Goal: Task Accomplishment & Management: Use online tool/utility

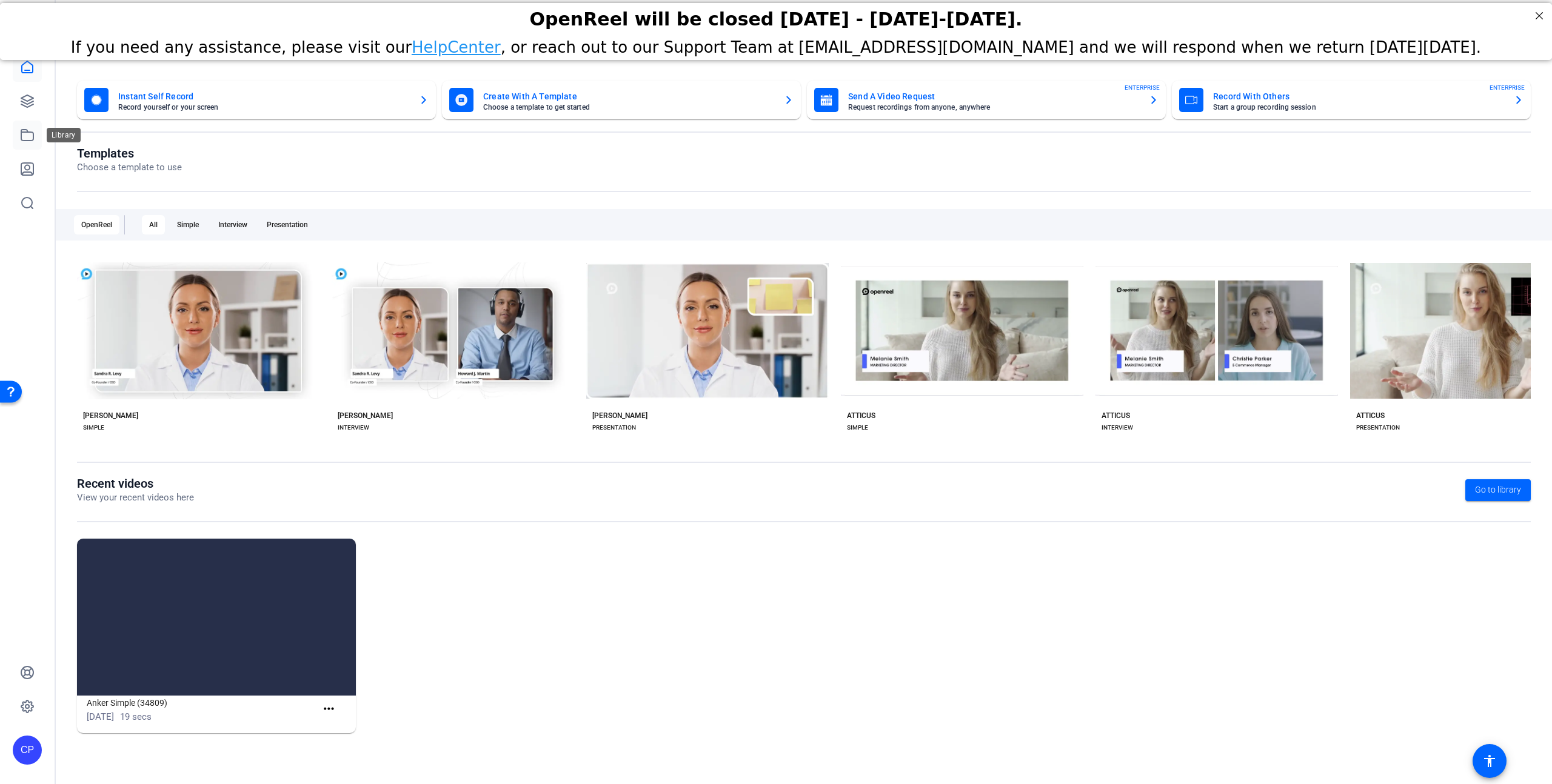
click at [29, 136] on icon at bounding box center [27, 135] width 14 height 14
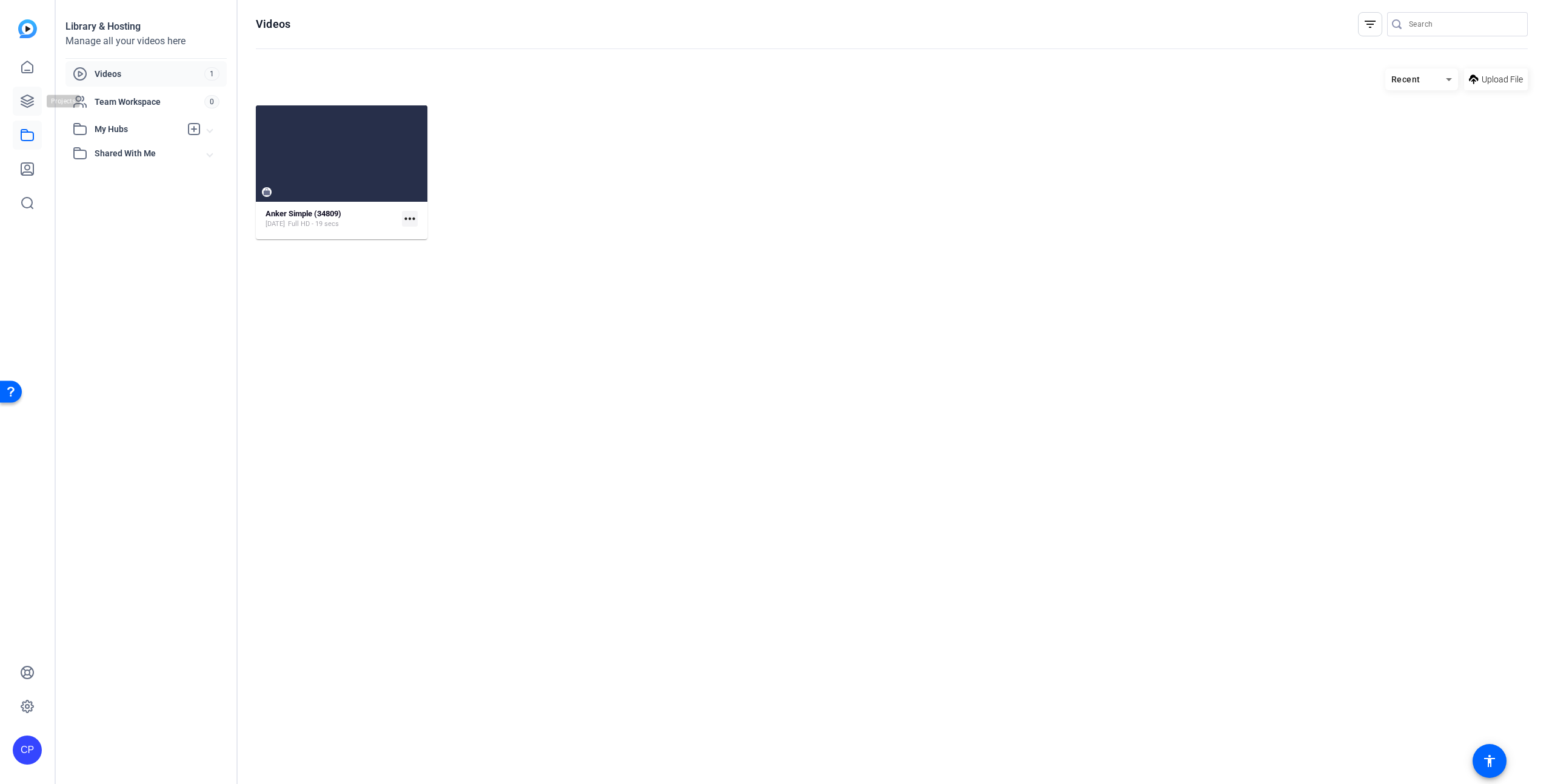
click at [31, 102] on icon at bounding box center [27, 101] width 14 height 14
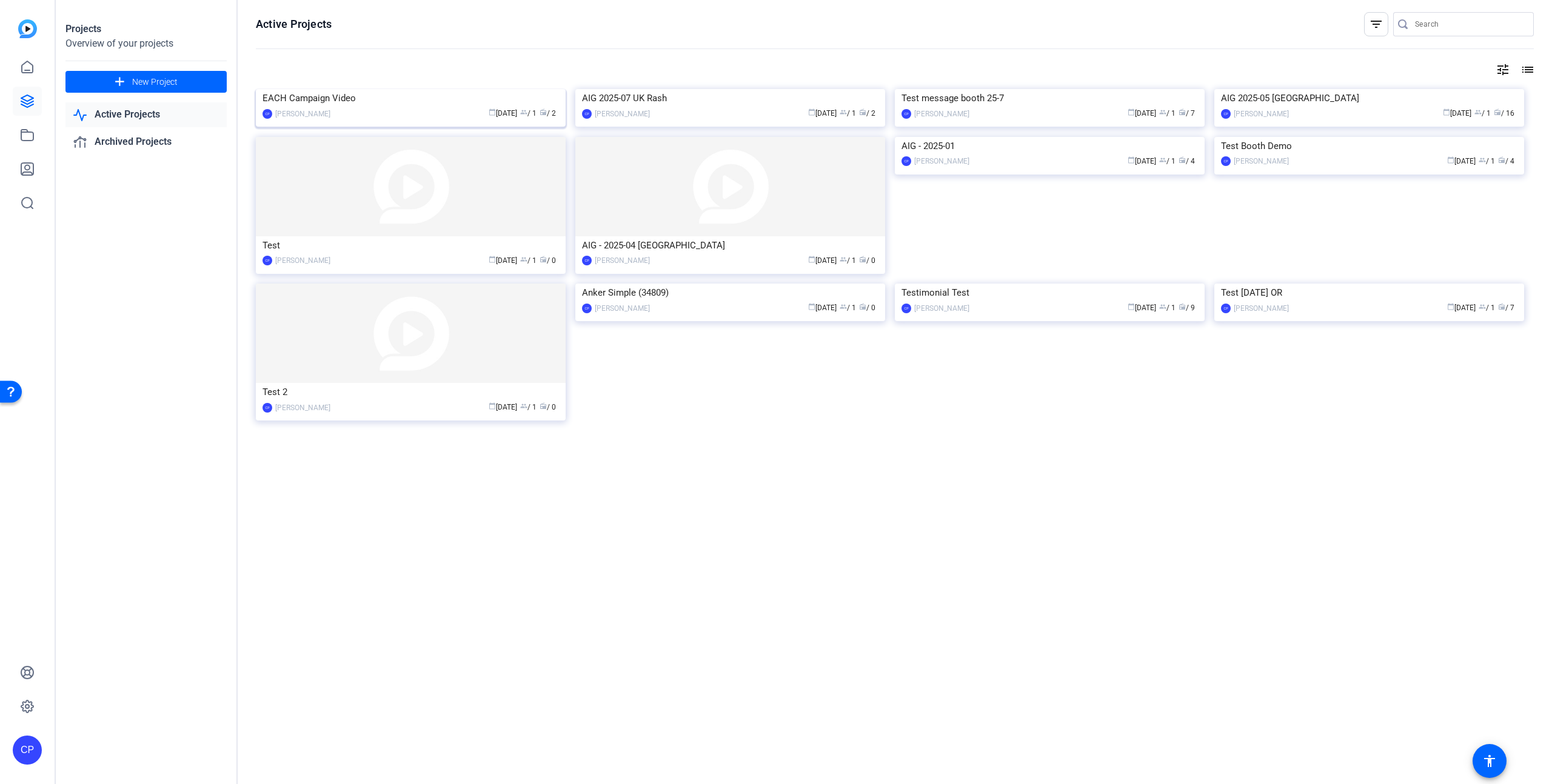
click at [398, 108] on div "EACH Campaign Video" at bounding box center [411, 98] width 297 height 19
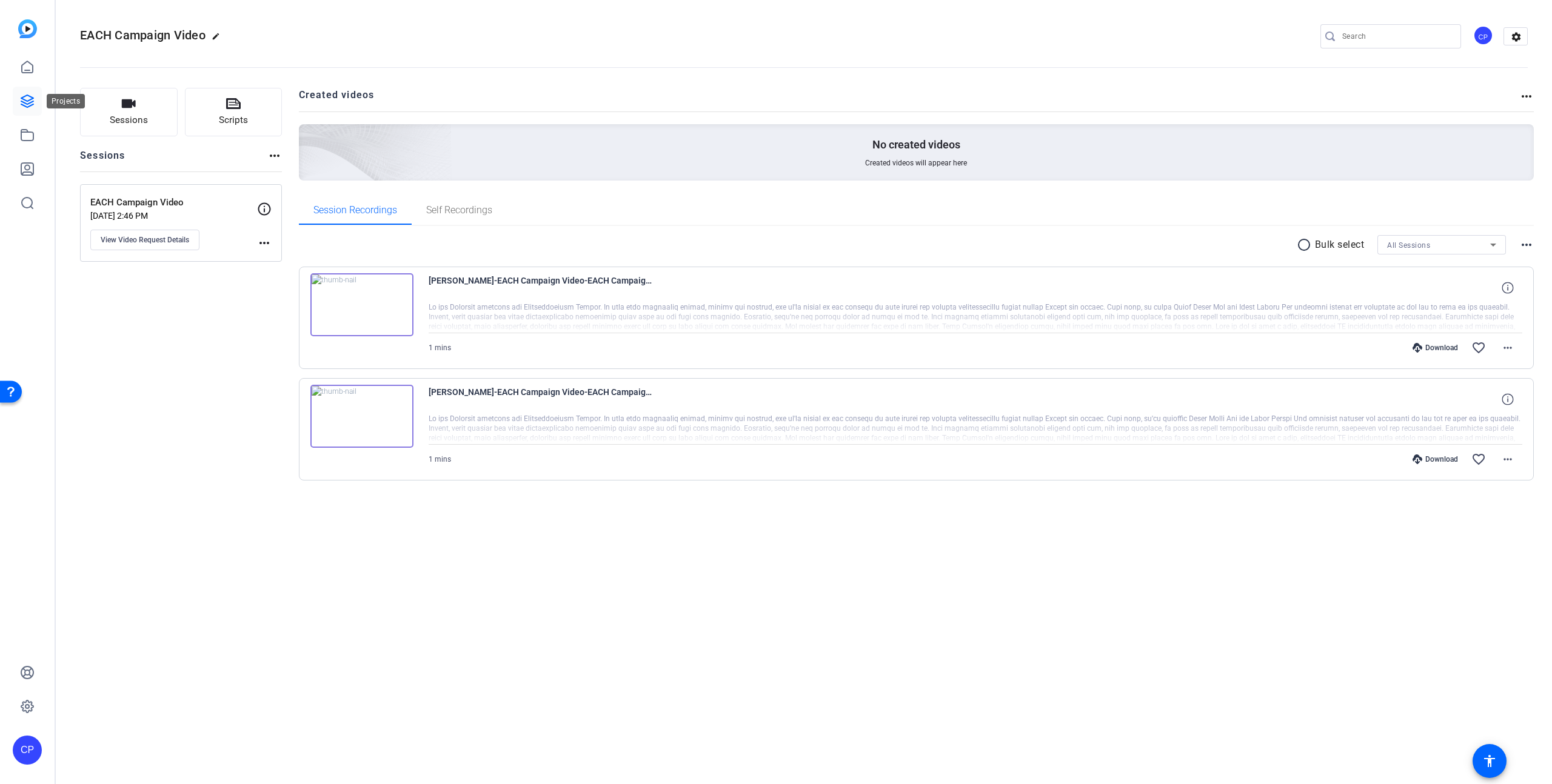
click at [29, 102] on icon at bounding box center [27, 102] width 12 height 12
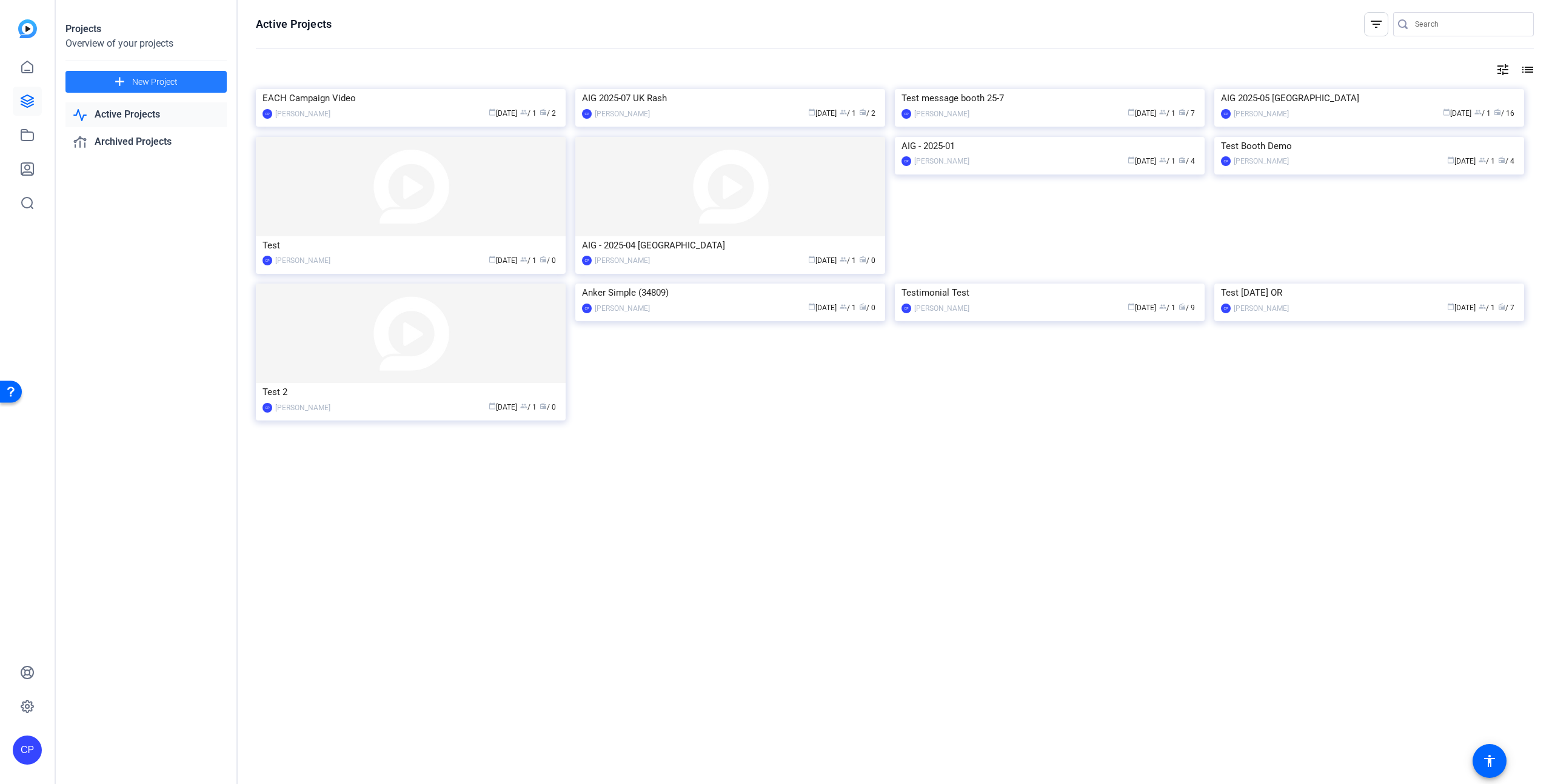
click at [140, 79] on span "New Project" at bounding box center [155, 82] width 45 height 12
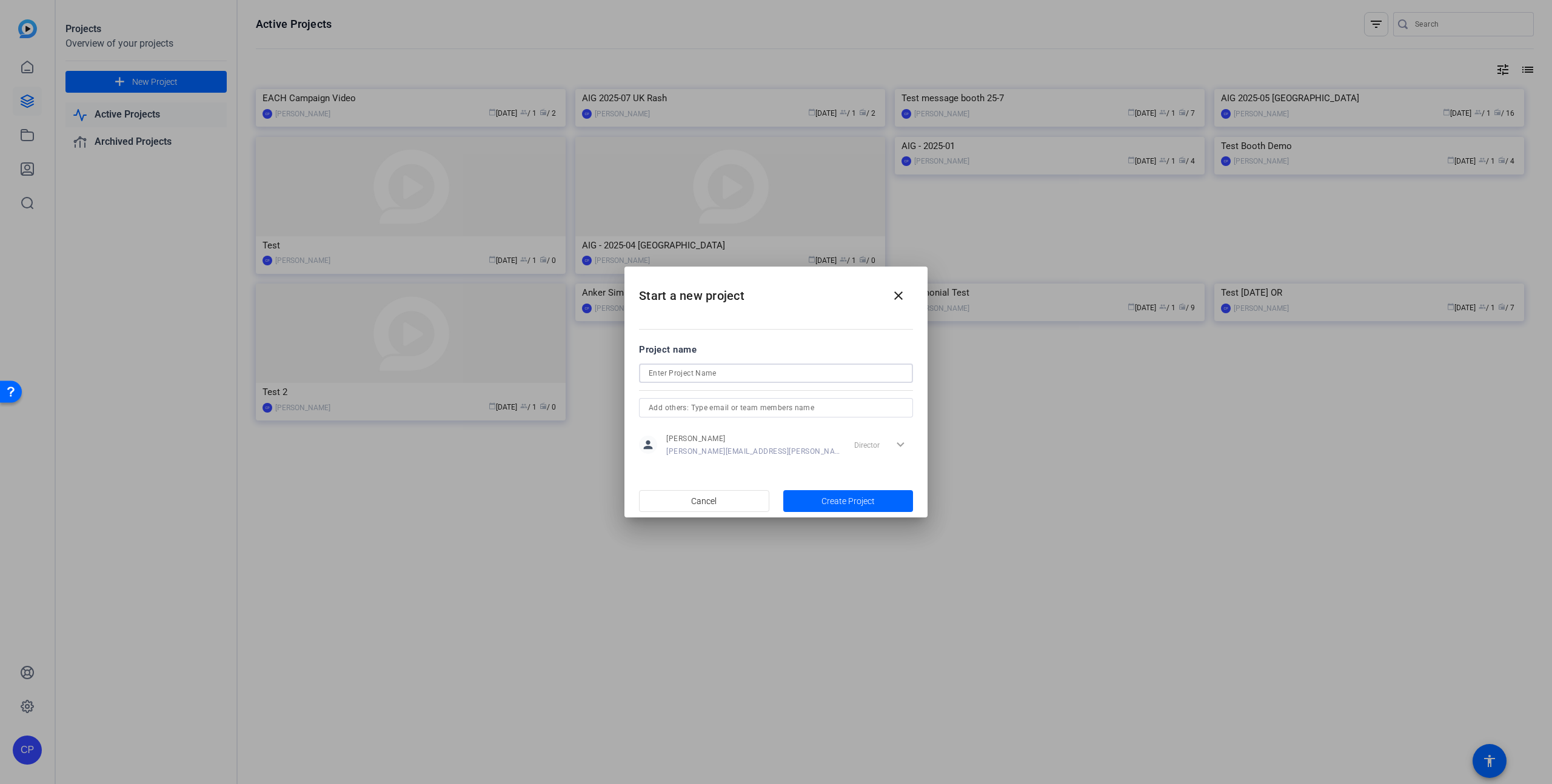
click at [676, 368] on input at bounding box center [776, 373] width 254 height 14
type input "TEST"
click at [838, 504] on span "Create Project" at bounding box center [848, 501] width 53 height 12
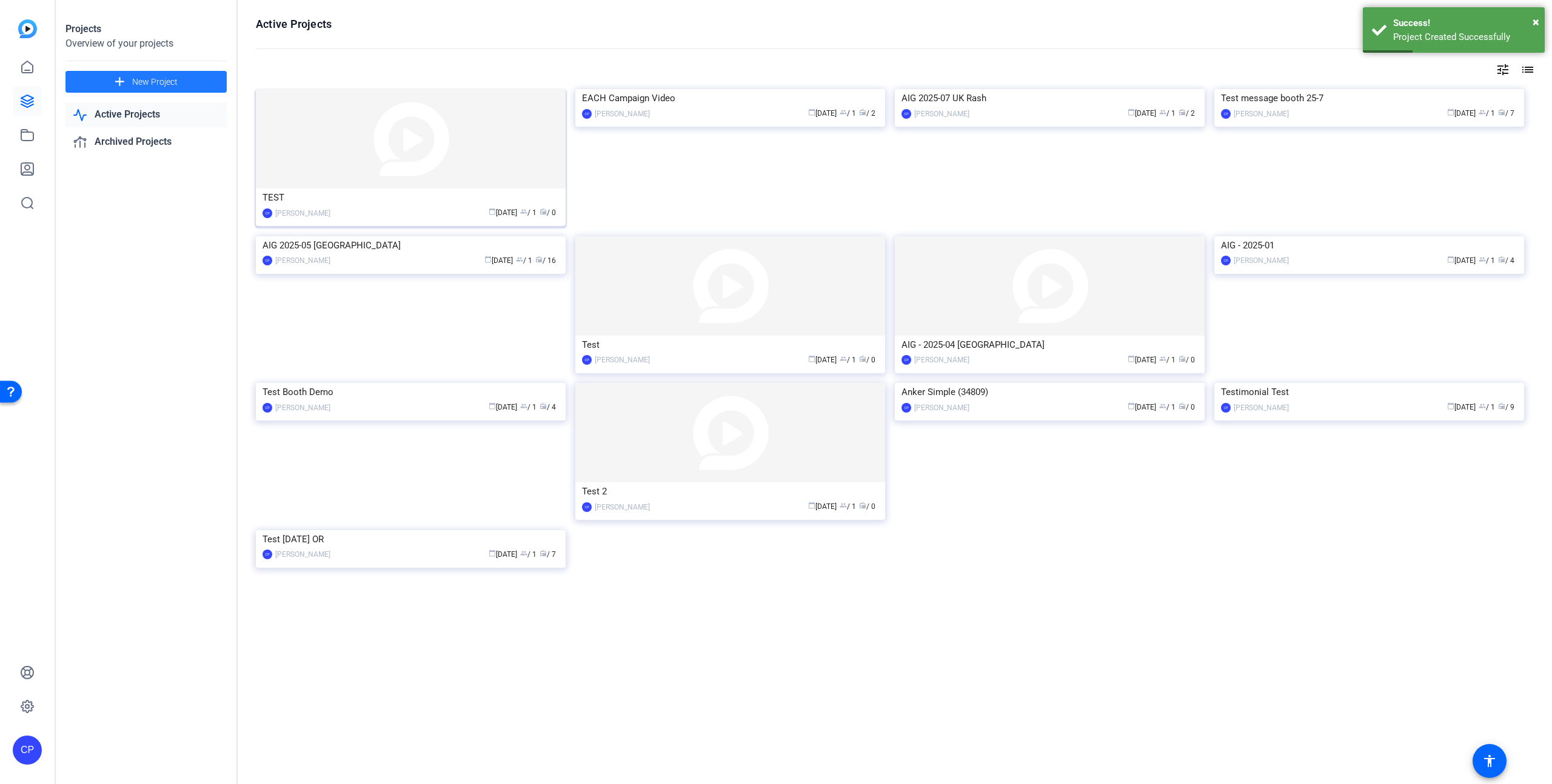
click at [381, 200] on div "TEST" at bounding box center [411, 197] width 297 height 19
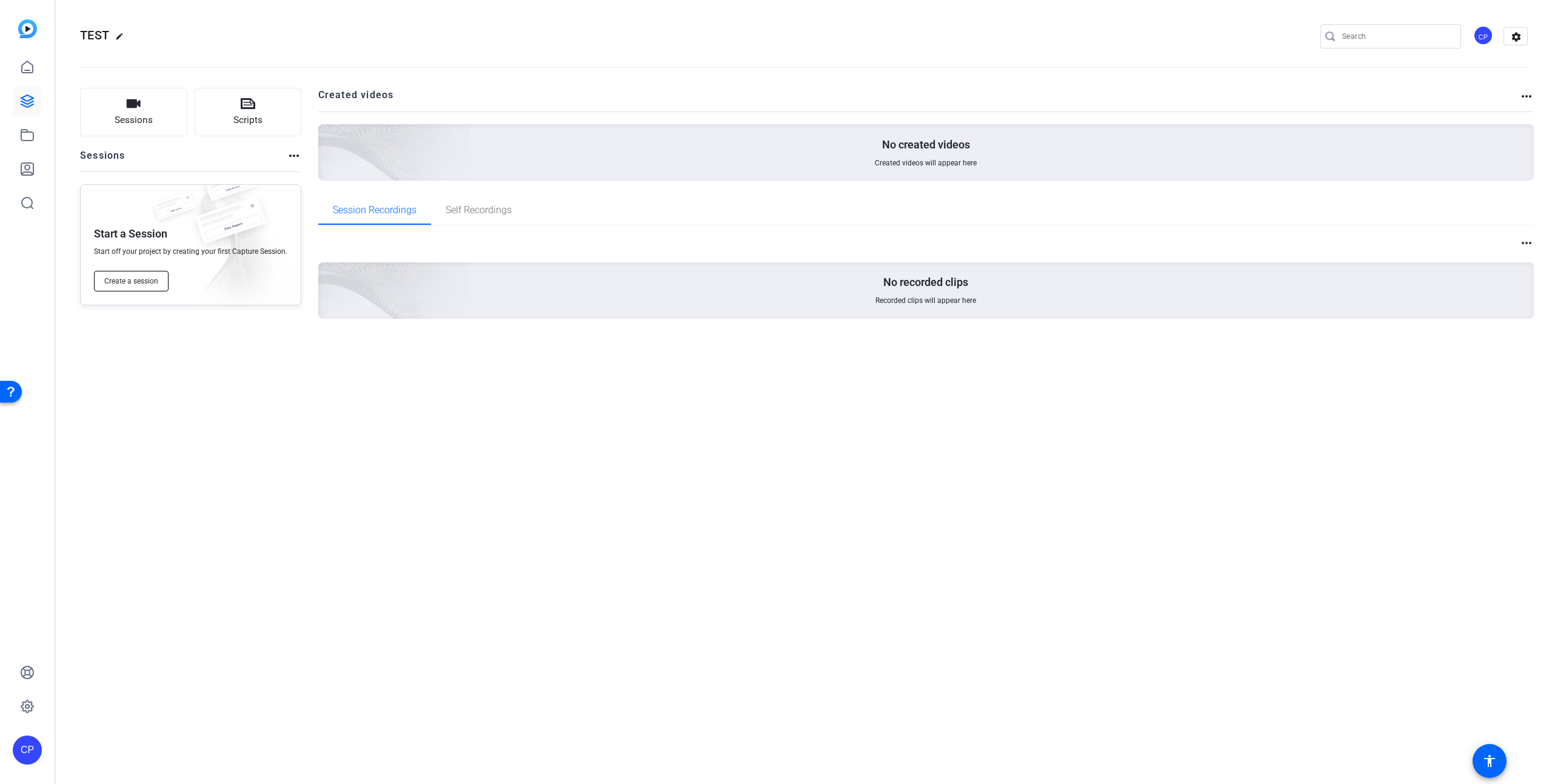
click at [125, 279] on span "Create a session" at bounding box center [131, 281] width 54 height 10
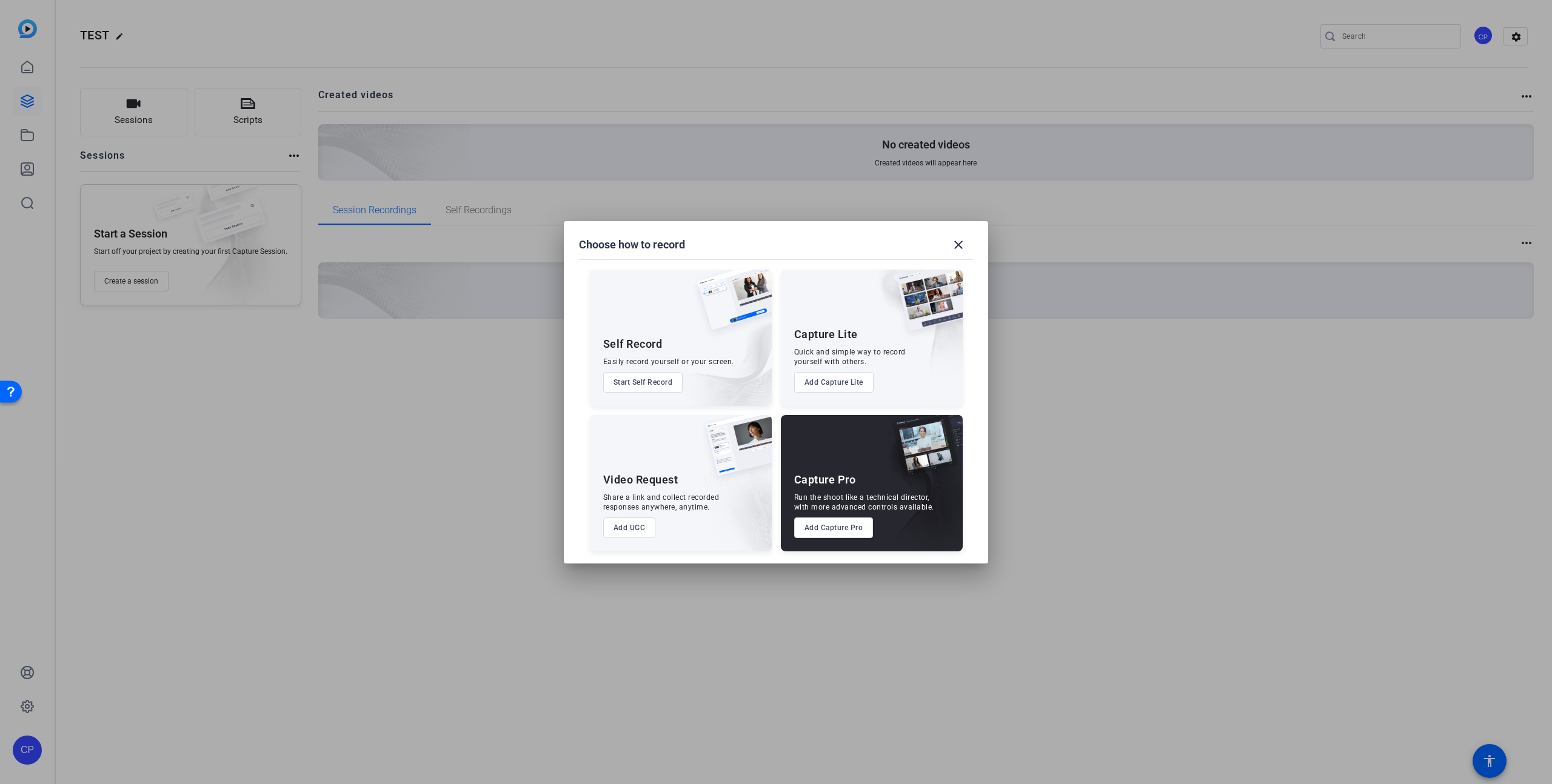
click at [837, 534] on button "Add Capture Pro" at bounding box center [834, 527] width 79 height 20
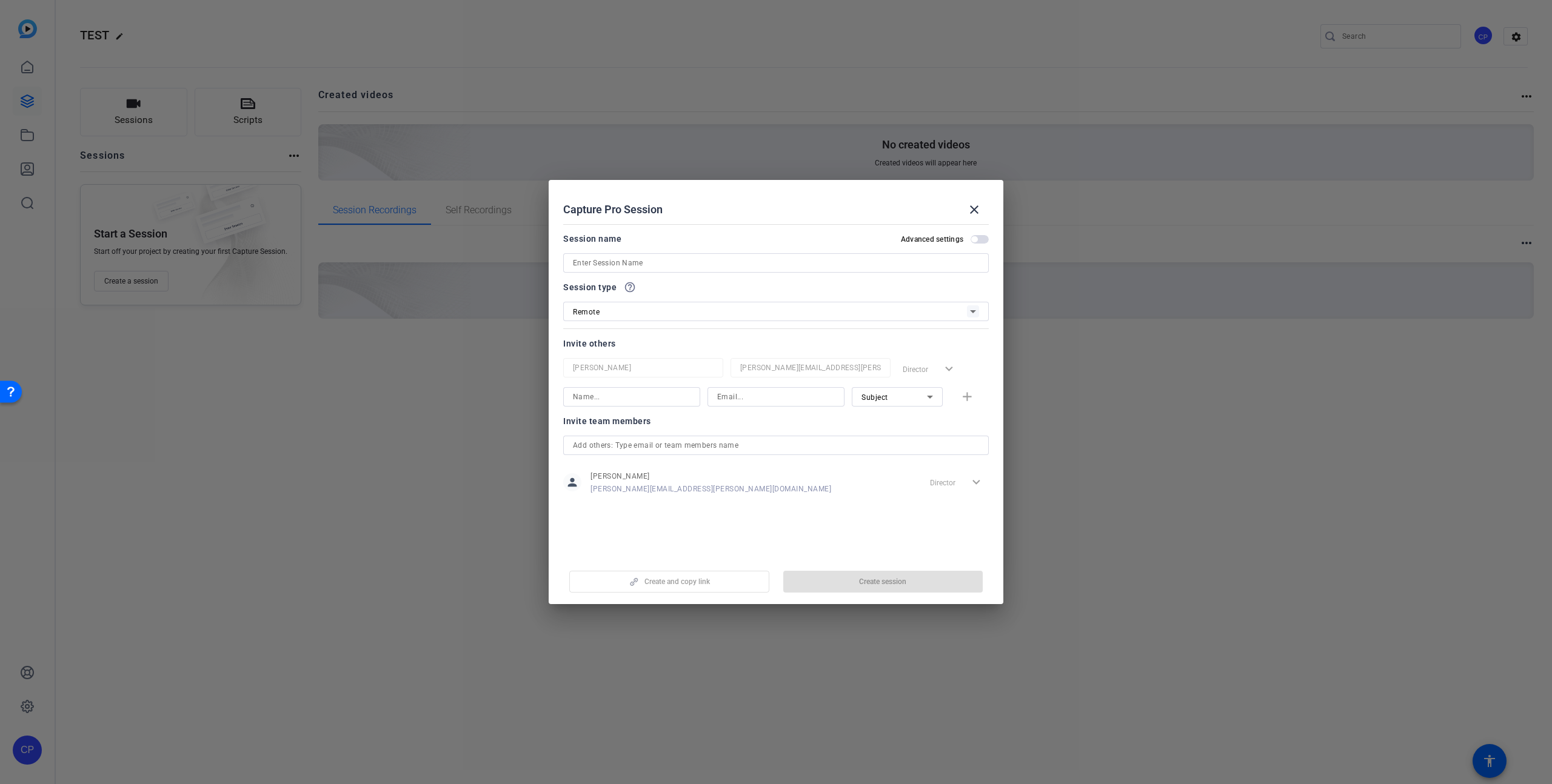
click at [695, 262] on input at bounding box center [776, 263] width 406 height 14
type input "Test session iphone"
click at [874, 580] on span "Create session" at bounding box center [883, 582] width 48 height 10
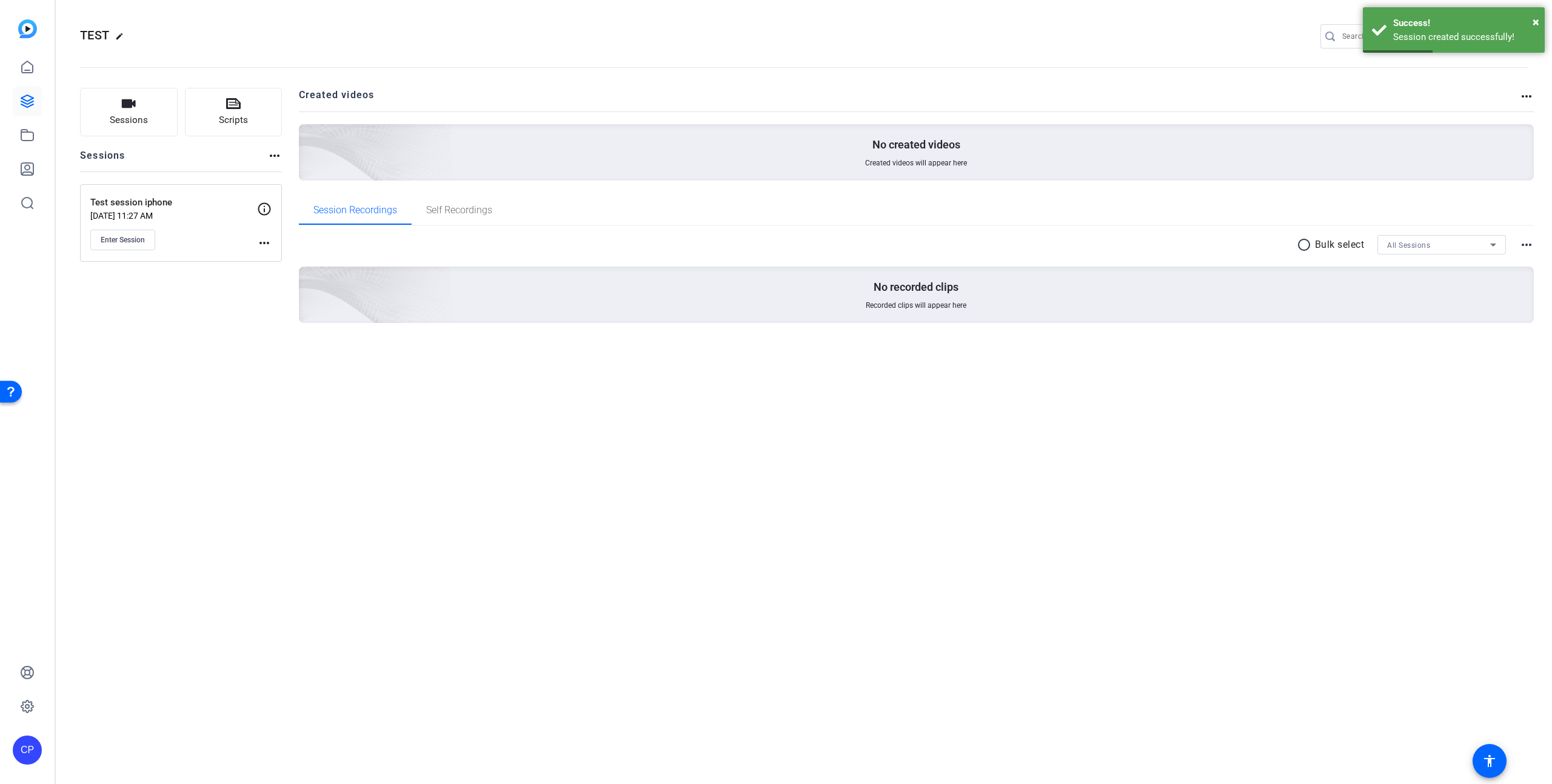
click at [261, 242] on mat-icon "more_horiz" at bounding box center [264, 243] width 14 height 14
click at [268, 207] on div at bounding box center [776, 392] width 1552 height 784
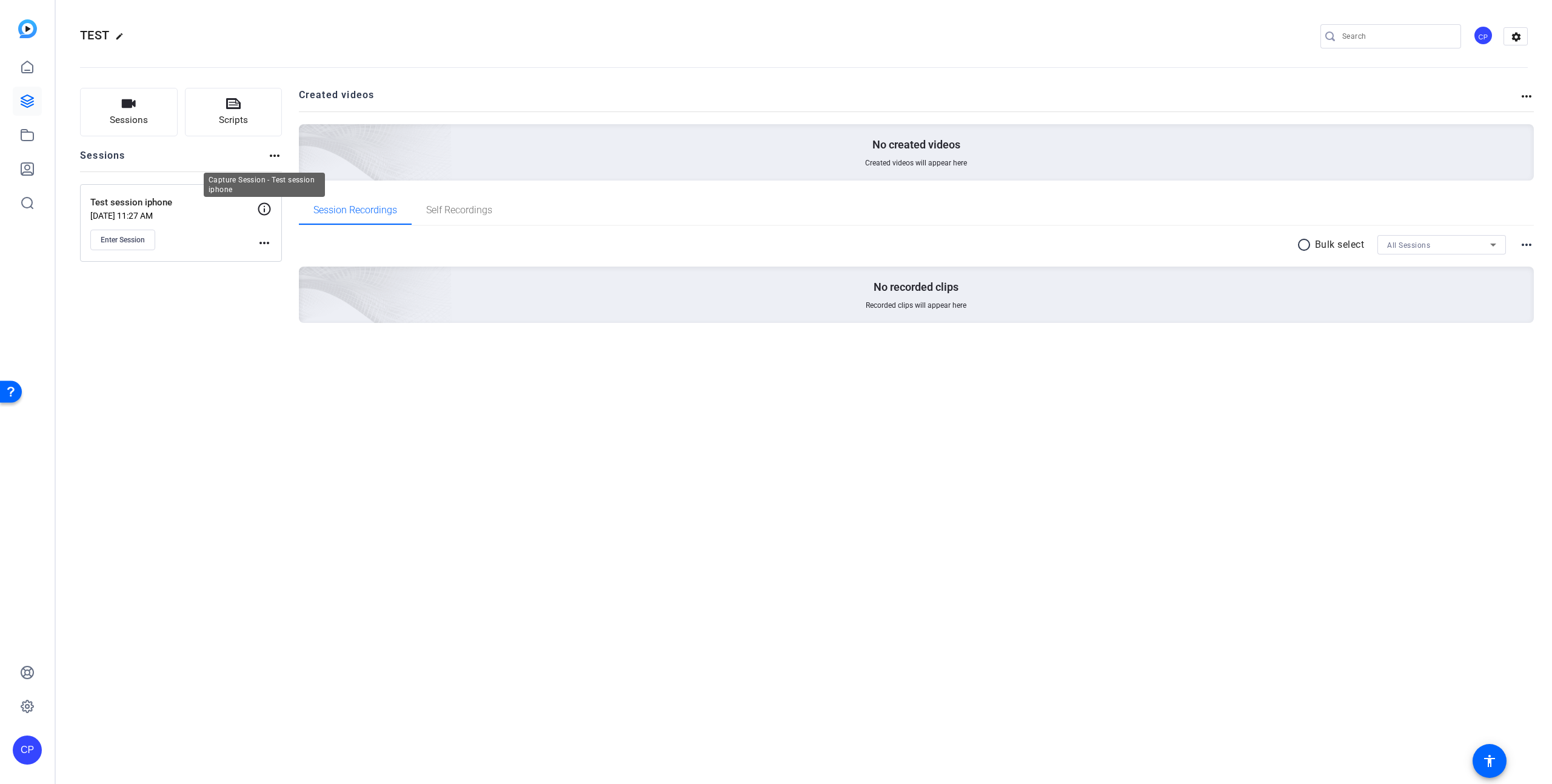
click at [264, 207] on icon at bounding box center [264, 209] width 14 height 14
click at [139, 237] on span "Enter Session" at bounding box center [123, 239] width 44 height 10
click at [126, 240] on span "Enter Session" at bounding box center [123, 239] width 44 height 10
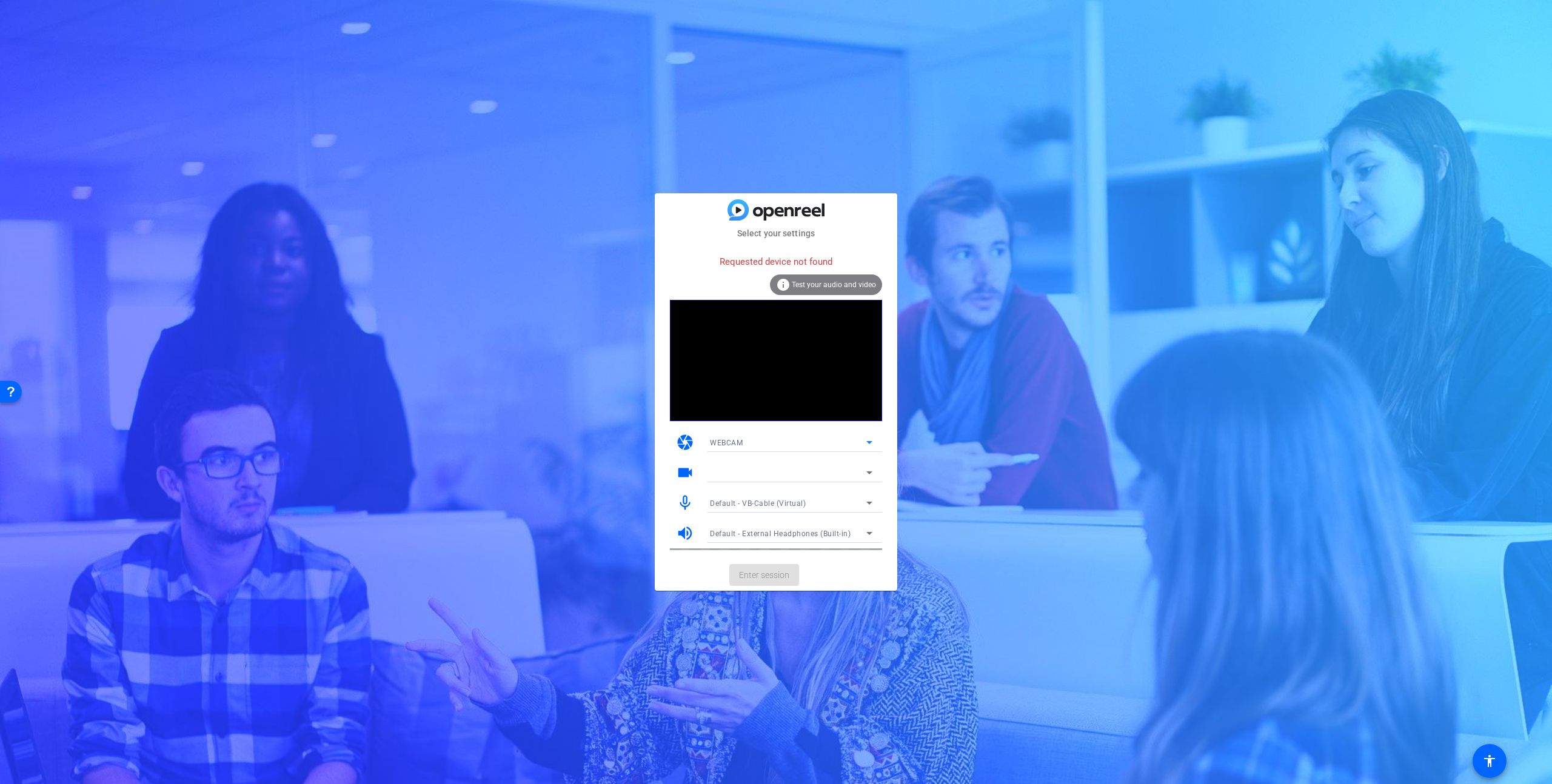
click at [780, 443] on div "WEBCAM" at bounding box center [788, 442] width 156 height 15
click at [727, 486] on span "DESKTOP" at bounding box center [727, 486] width 34 height 14
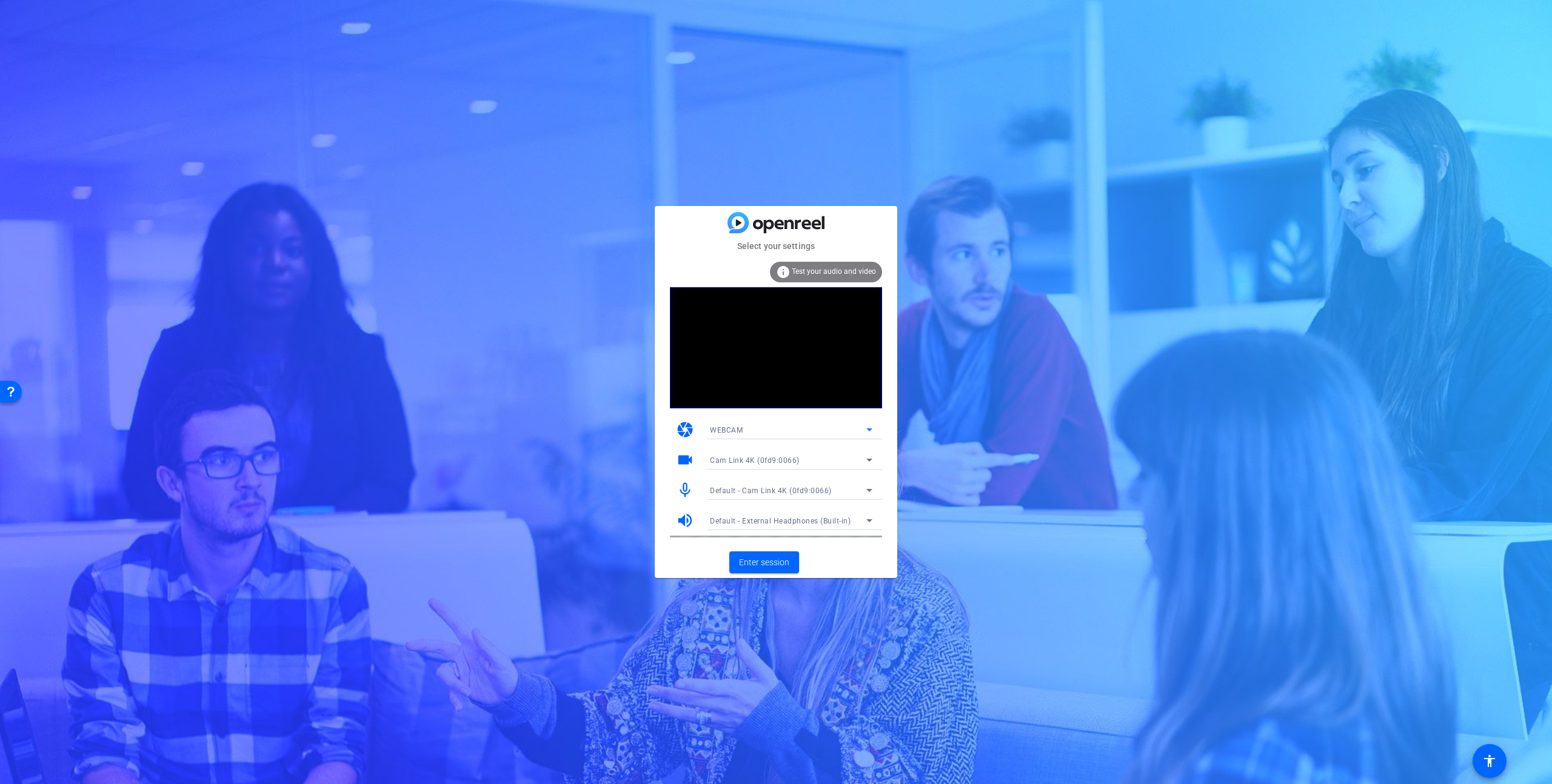
click at [775, 436] on div "WEBCAM" at bounding box center [788, 429] width 156 height 15
click at [761, 429] on div at bounding box center [776, 392] width 1552 height 784
click at [759, 565] on span "Enter session" at bounding box center [764, 562] width 50 height 12
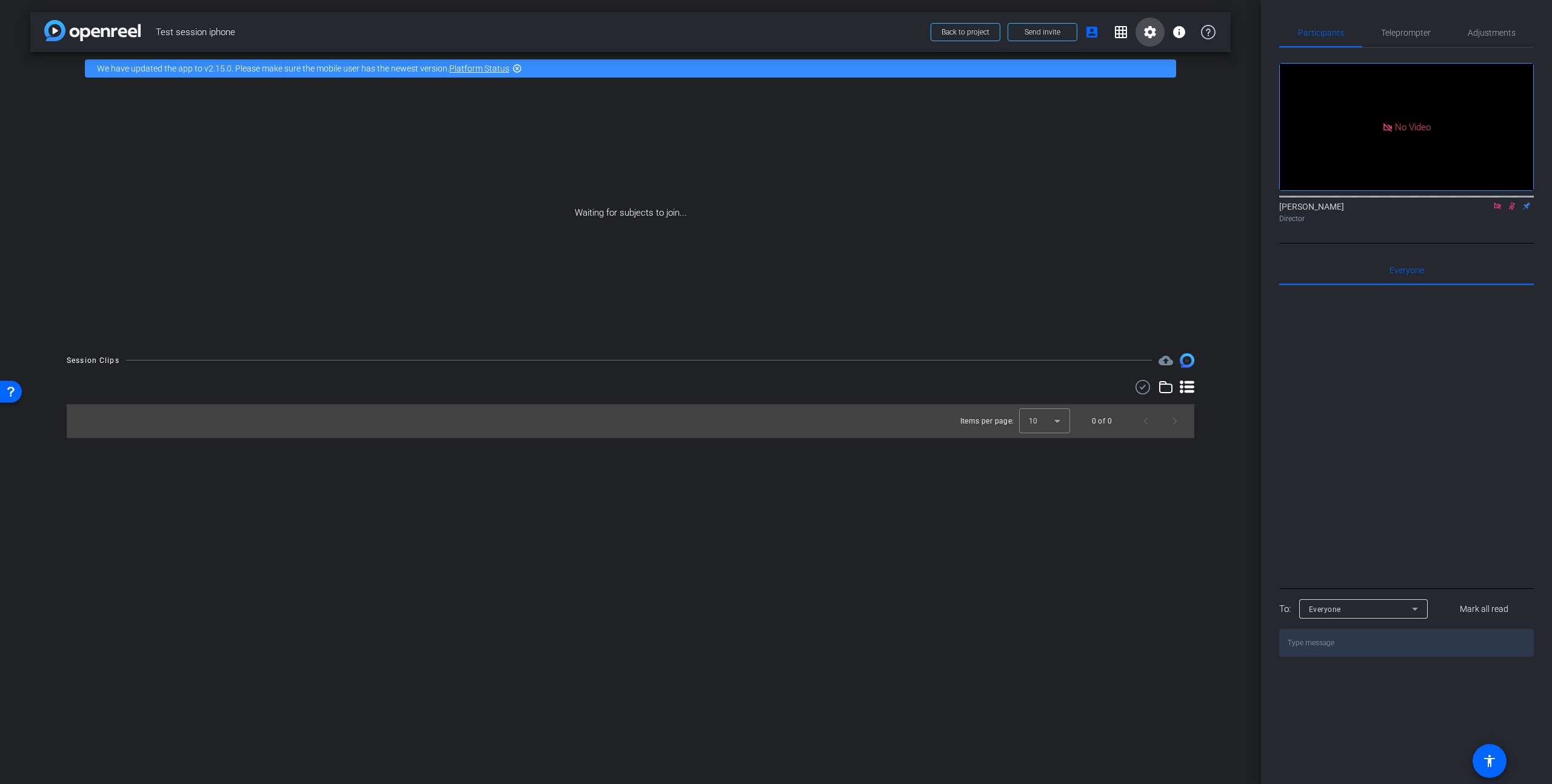
click at [1155, 29] on mat-icon "settings" at bounding box center [1150, 32] width 14 height 14
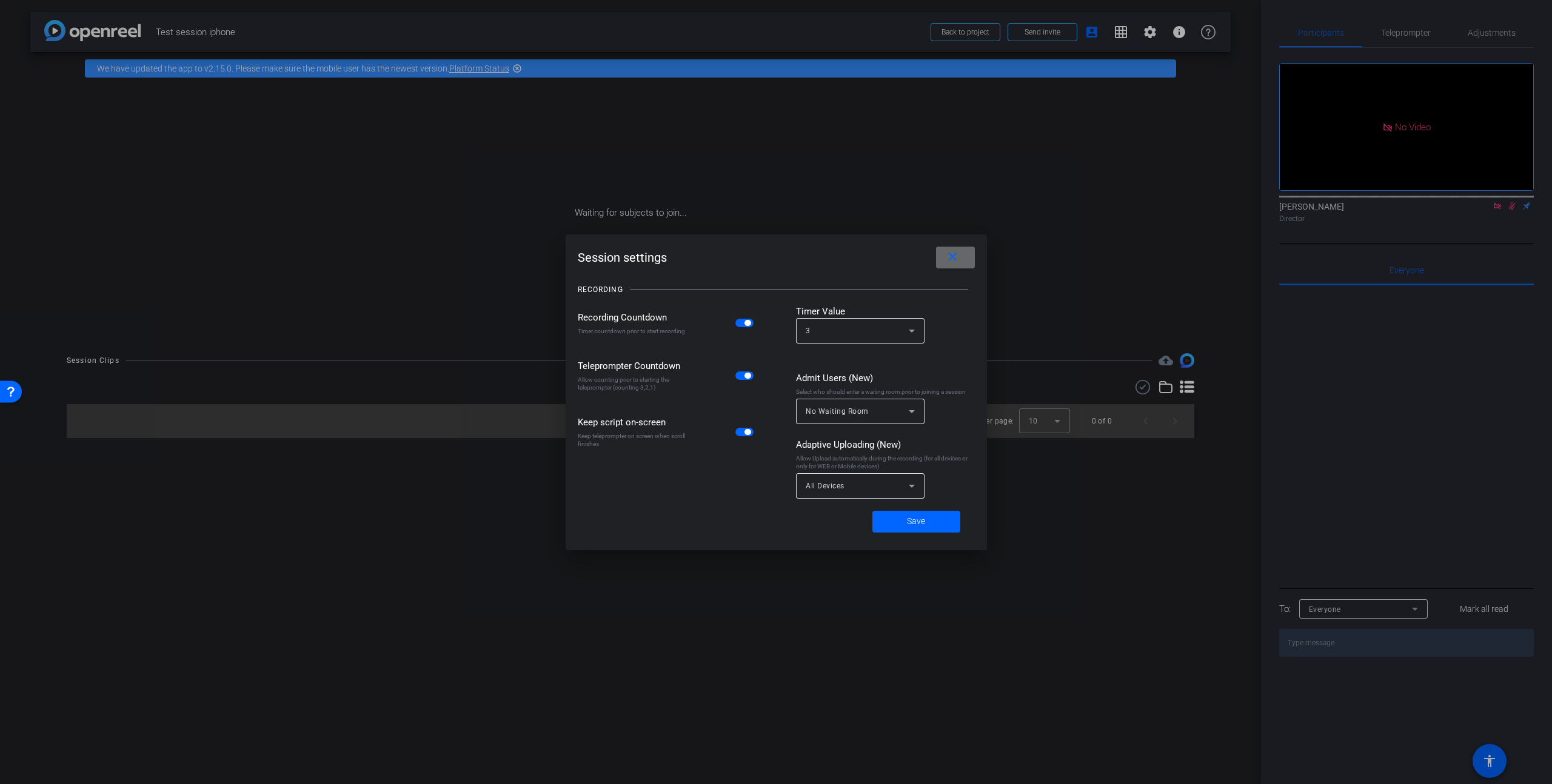
click at [949, 260] on mat-icon "close" at bounding box center [952, 257] width 15 height 15
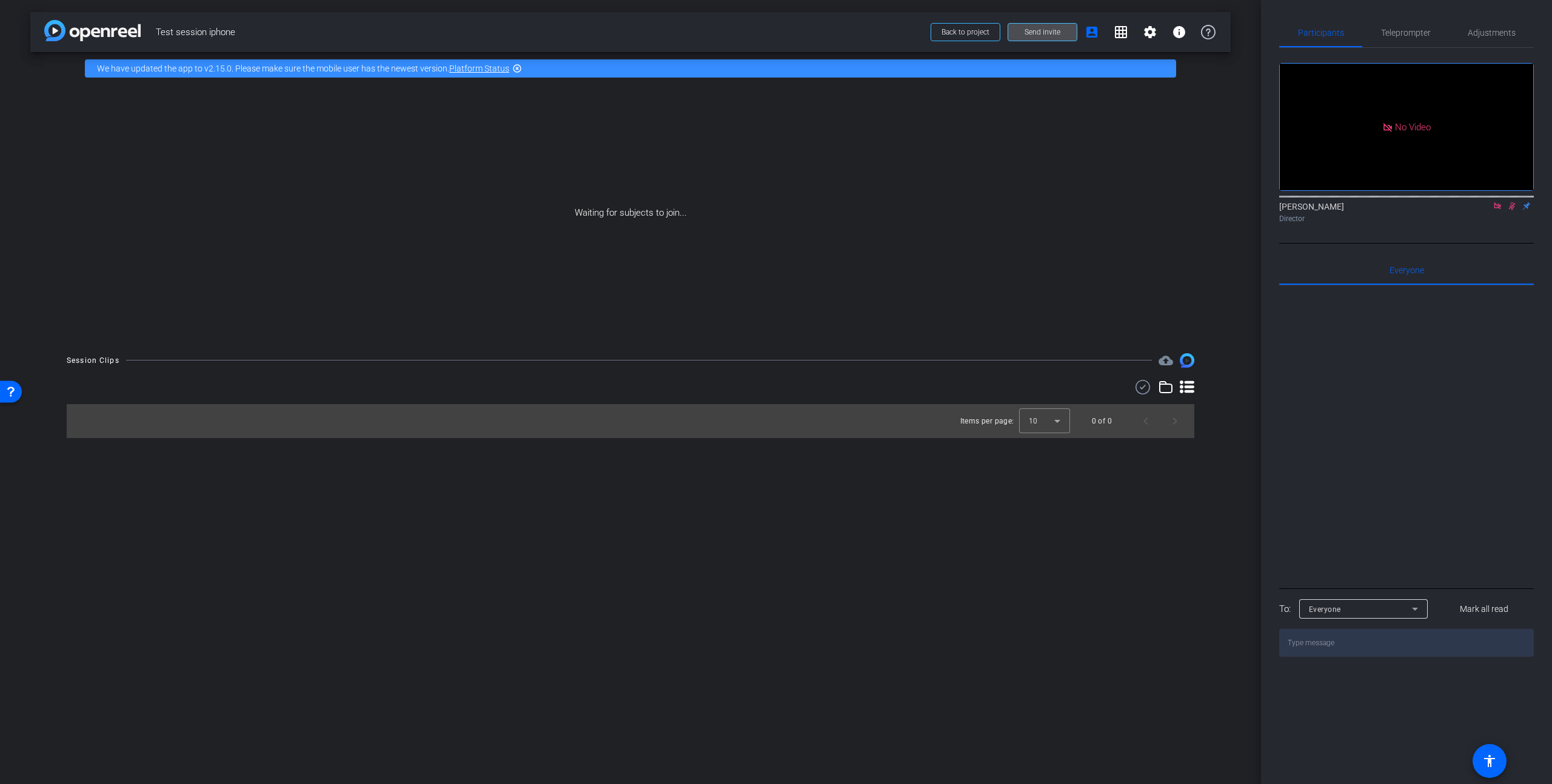
click at [1047, 30] on span "Send invite" at bounding box center [1042, 32] width 36 height 10
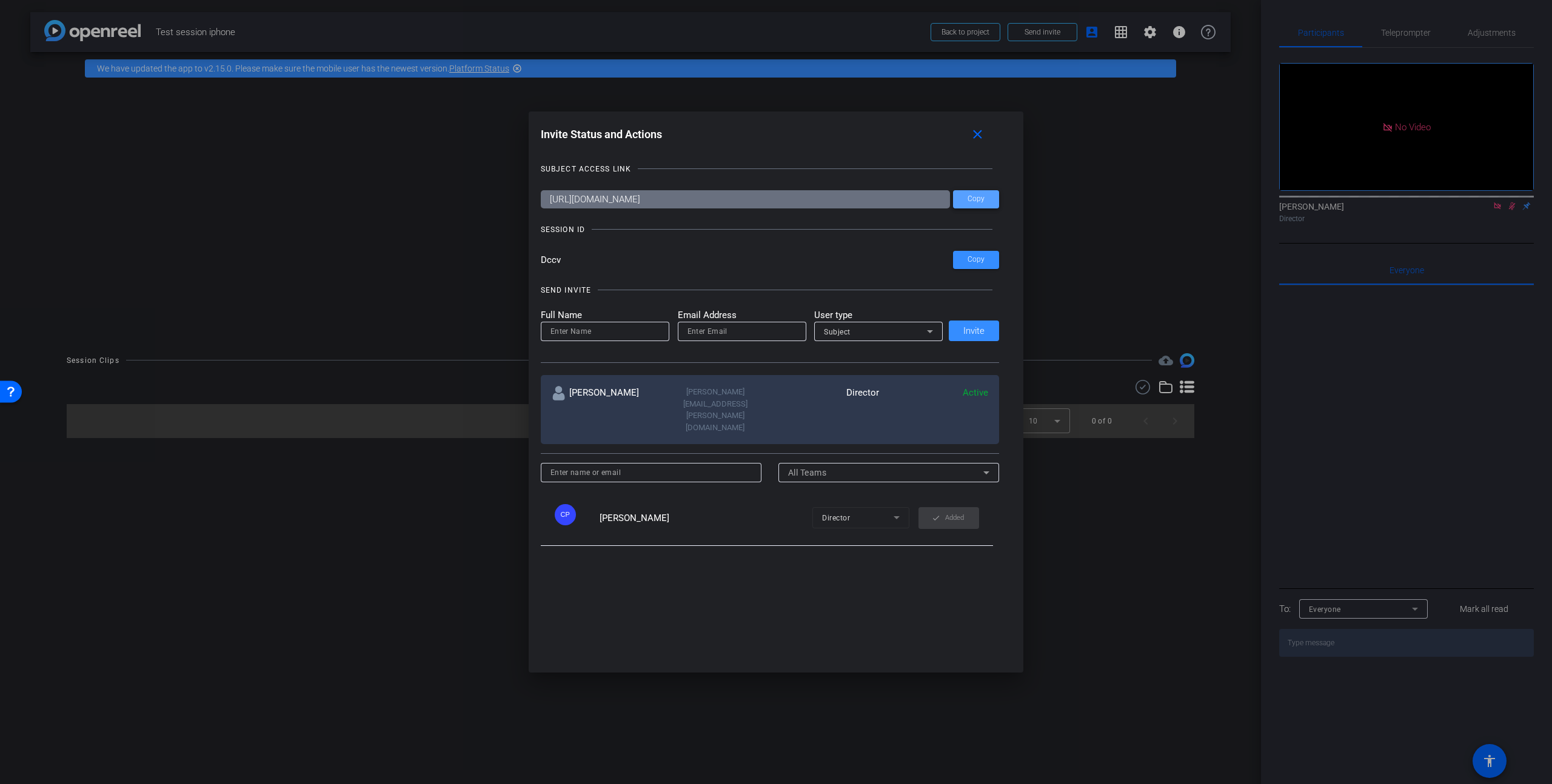
click at [984, 202] on span "Copy" at bounding box center [976, 199] width 17 height 9
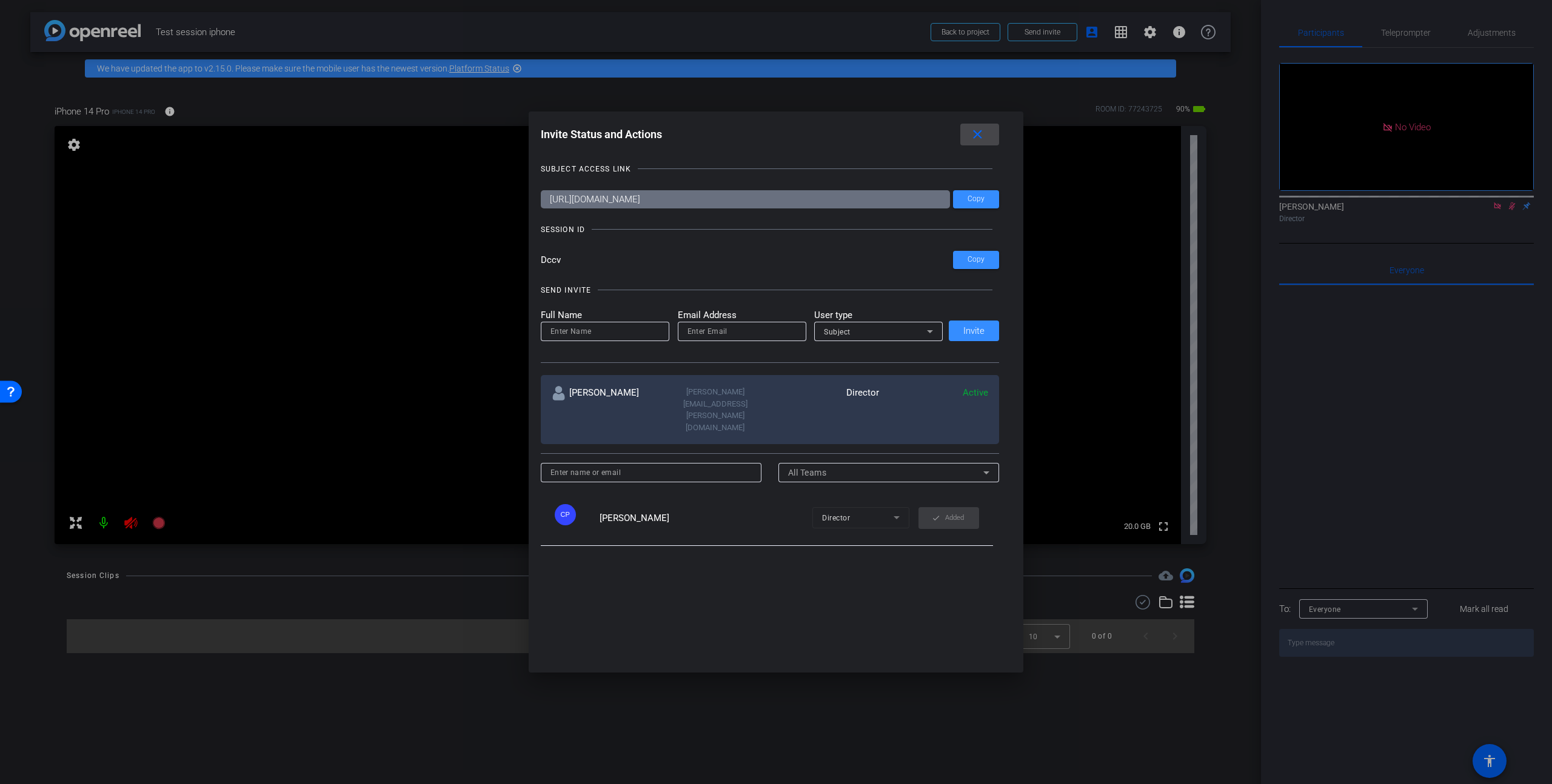
click at [980, 129] on mat-icon "close" at bounding box center [977, 134] width 15 height 15
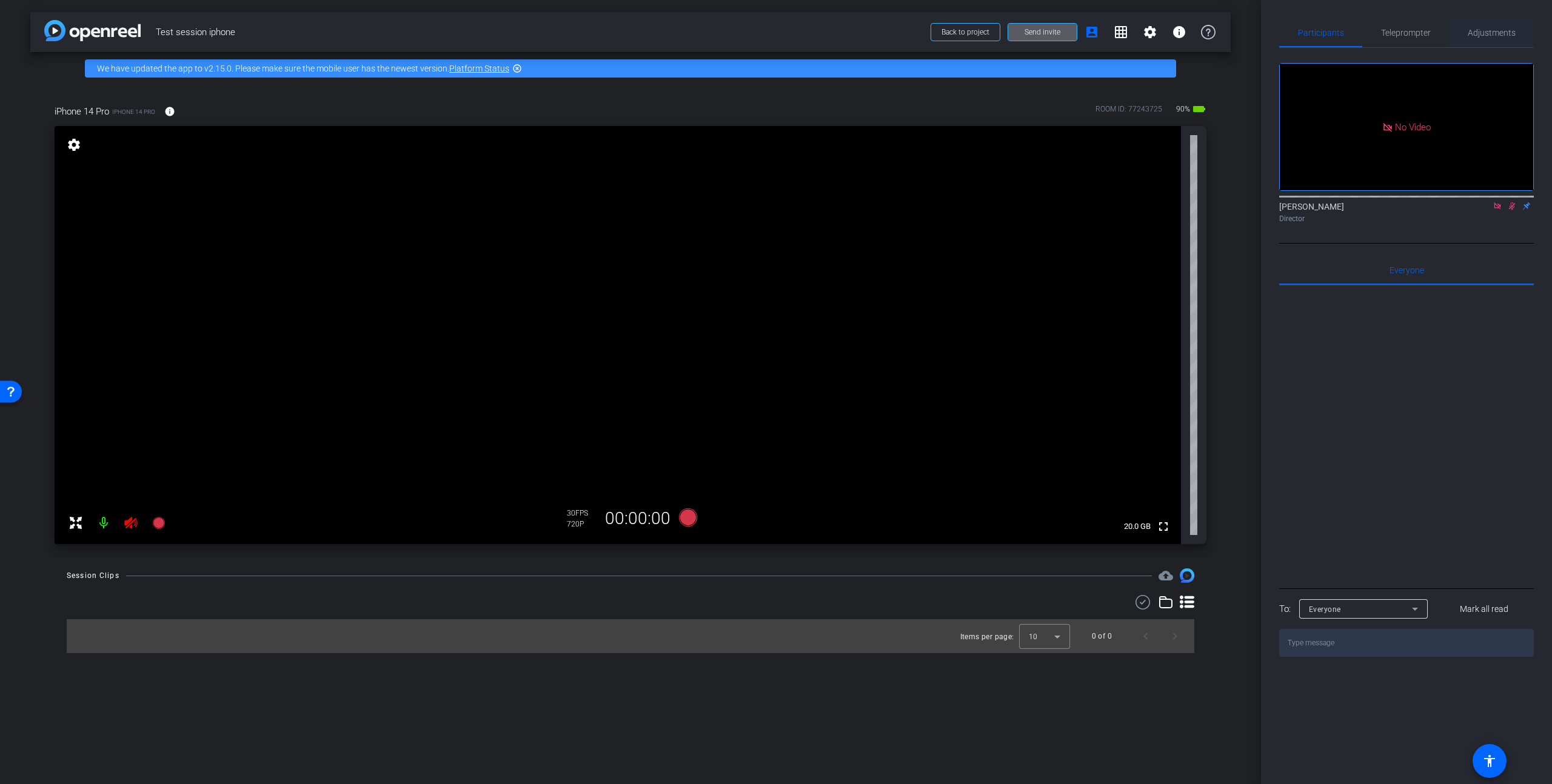
click at [1488, 35] on span "Adjustments" at bounding box center [1492, 33] width 48 height 9
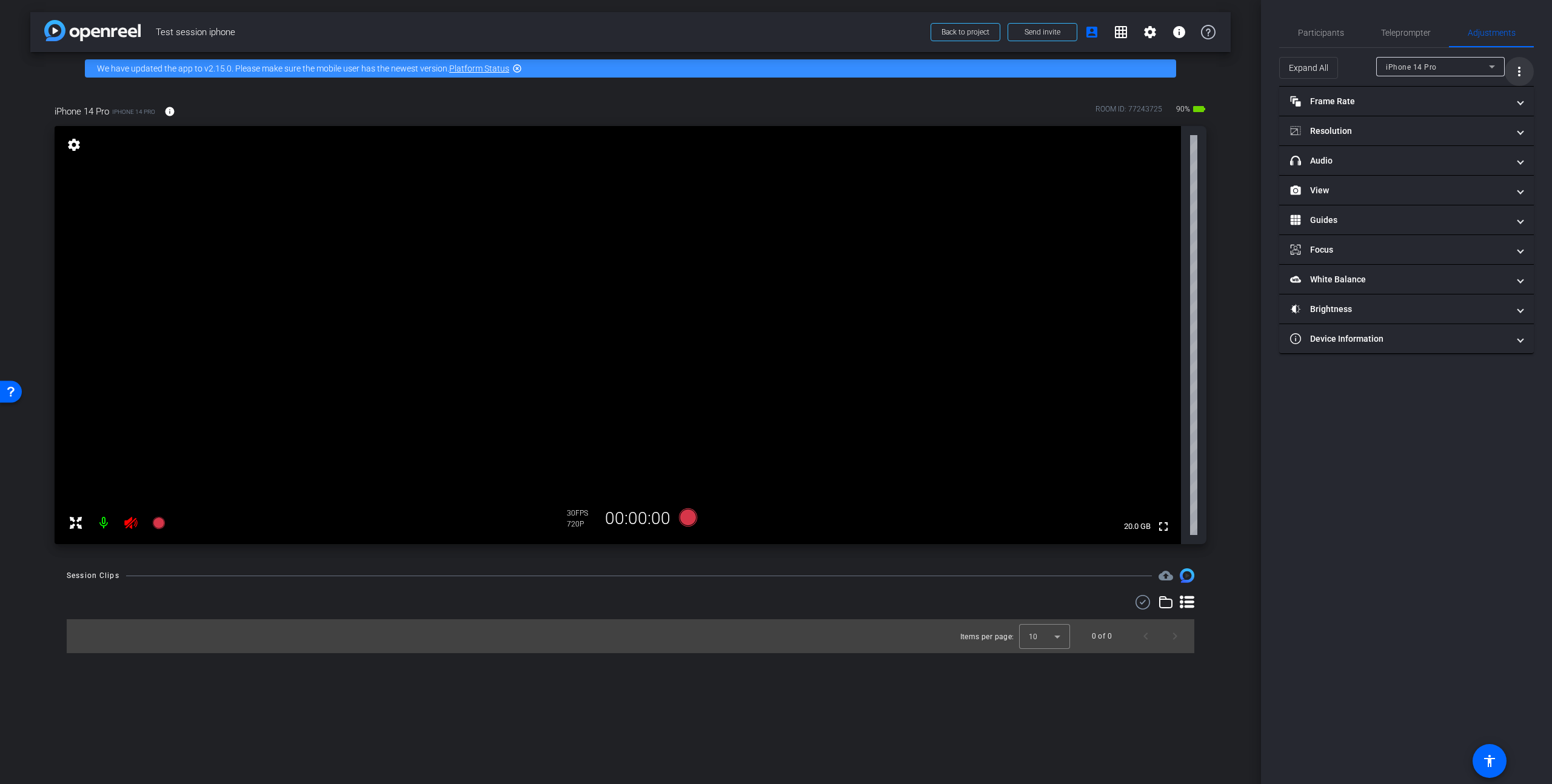
click at [1526, 71] on mat-icon "more_vert" at bounding box center [1519, 72] width 14 height 14
click at [1488, 94] on span "Open Floating Panel" at bounding box center [1488, 97] width 71 height 9
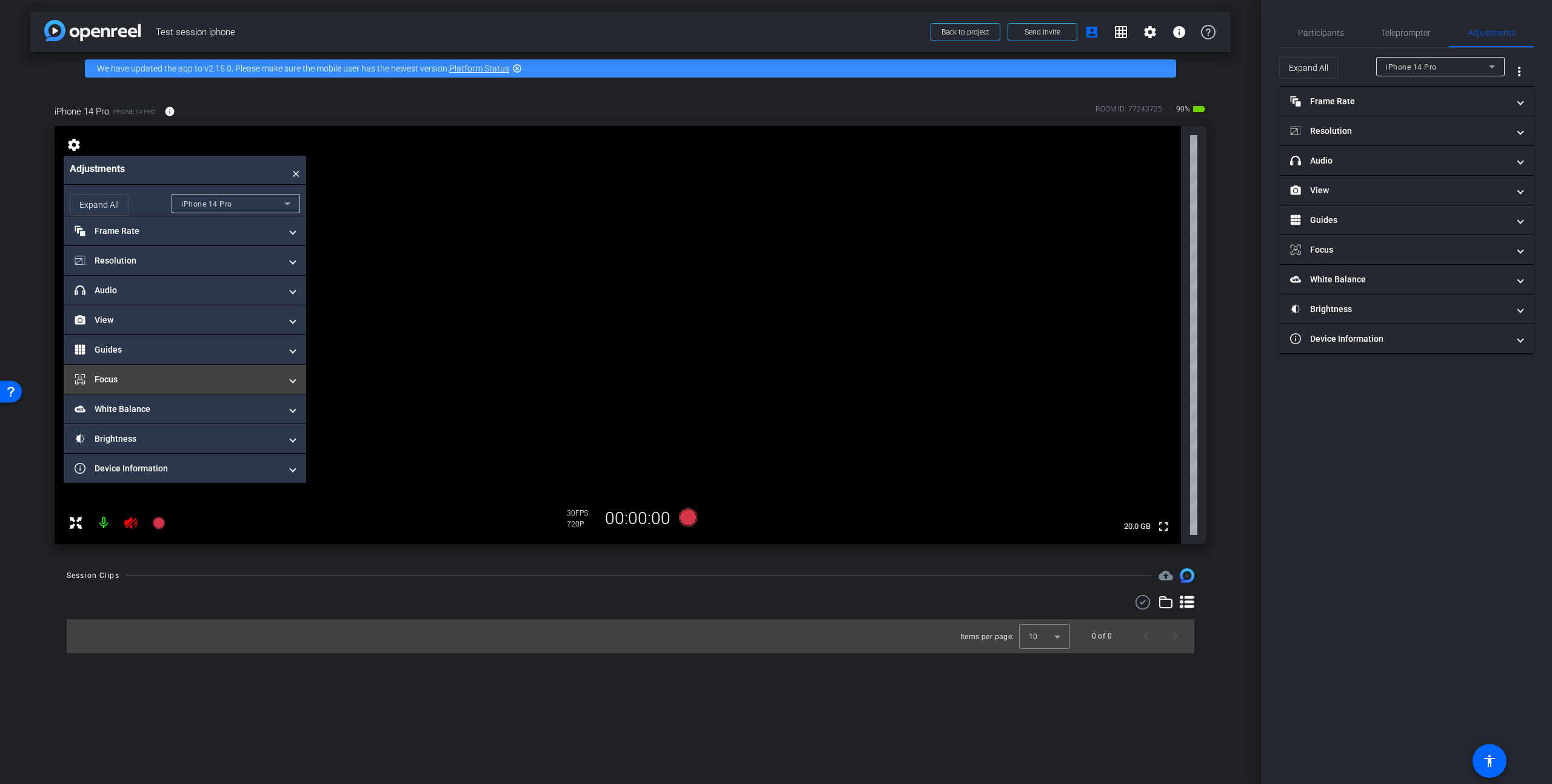
click at [123, 380] on mat-panel-title "Focus" at bounding box center [177, 380] width 206 height 12
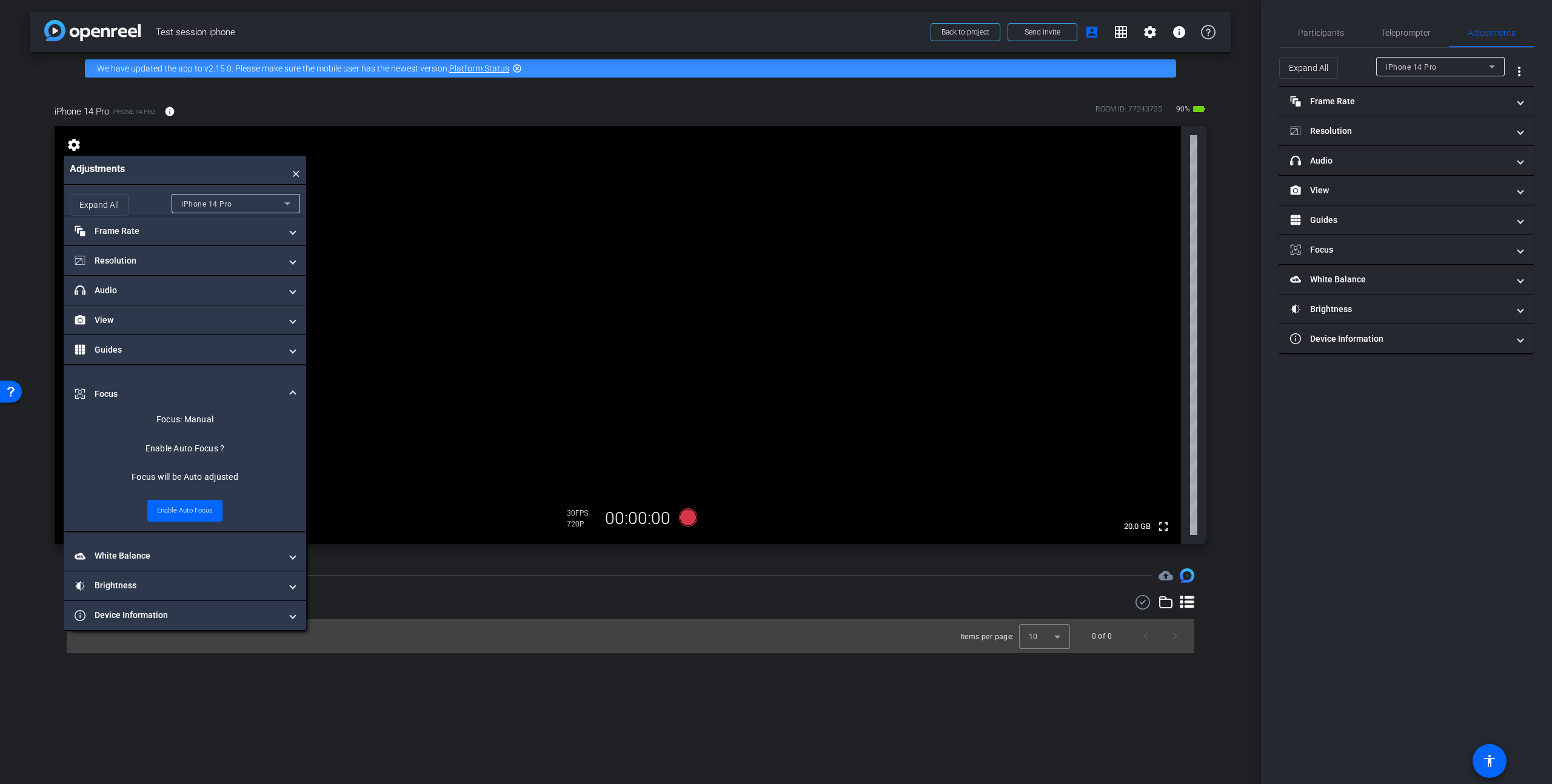
click at [614, 381] on video at bounding box center [617, 335] width 1126 height 418
click at [844, 200] on video at bounding box center [617, 335] width 1126 height 418
click at [609, 380] on video at bounding box center [617, 335] width 1126 height 418
click at [162, 321] on mat-panel-title "View" at bounding box center [177, 320] width 206 height 12
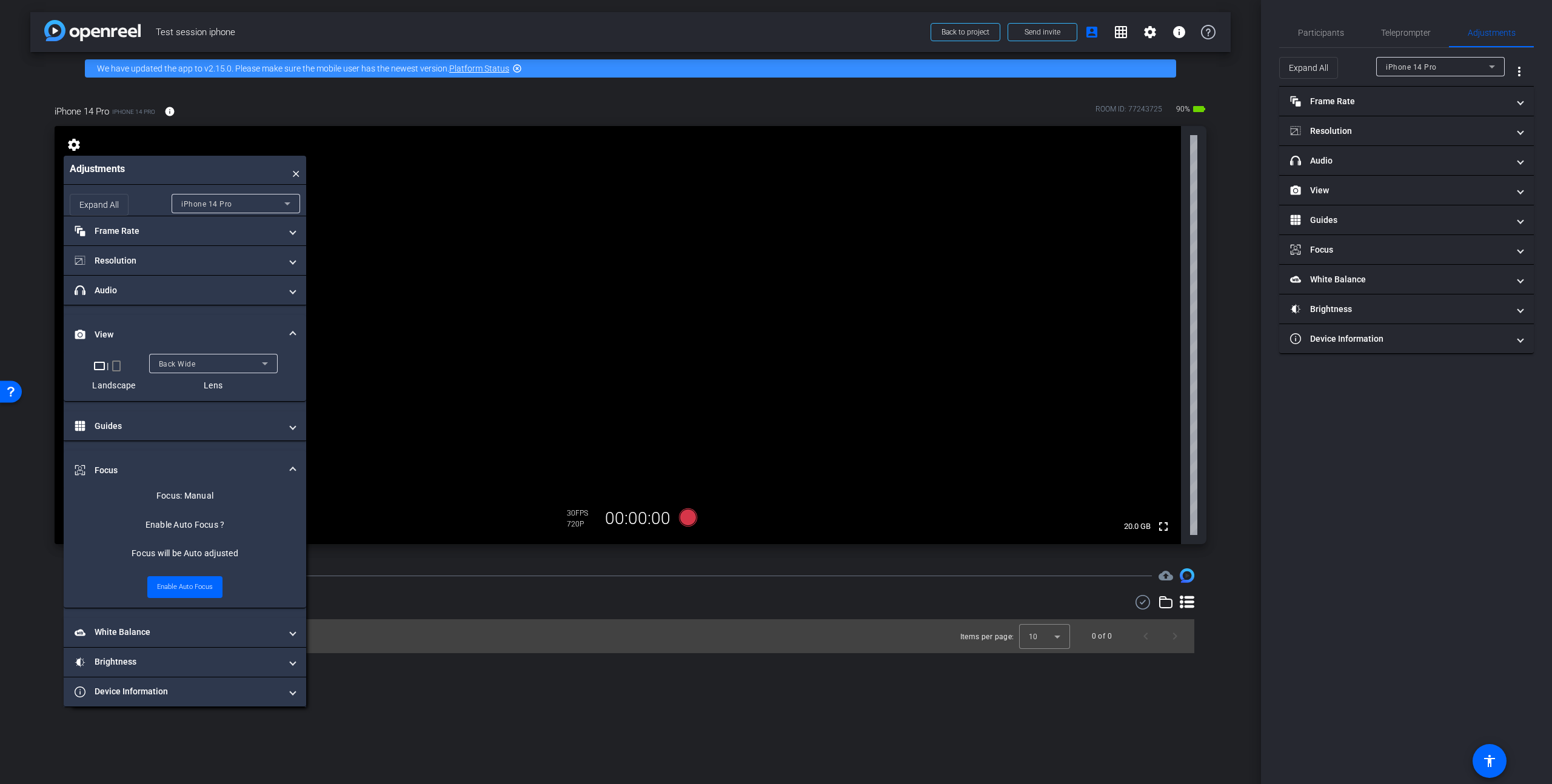
click at [264, 366] on icon at bounding box center [265, 364] width 14 height 14
click at [218, 448] on mat-option "Back Ultra Wide" at bounding box center [213, 446] width 129 height 19
click at [225, 371] on div "Back Ultra Wide" at bounding box center [210, 364] width 103 height 15
click at [199, 381] on mat-option "Back Wide" at bounding box center [213, 388] width 129 height 19
click at [207, 369] on div "Back Wide" at bounding box center [210, 364] width 103 height 15
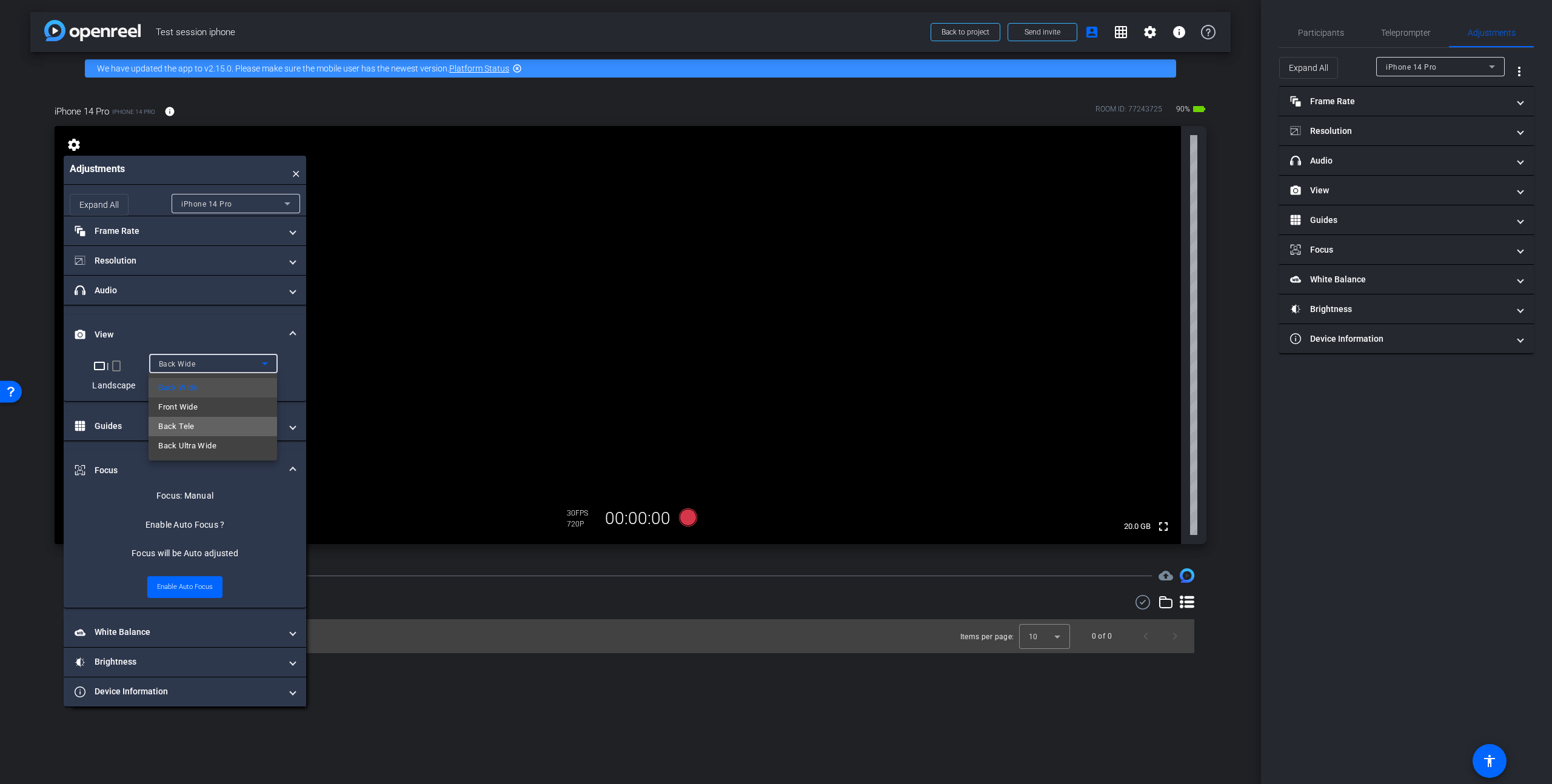
click at [177, 425] on span "Back Tele" at bounding box center [176, 426] width 36 height 14
click at [624, 350] on video at bounding box center [617, 335] width 1126 height 418
click at [173, 434] on mat-expansion-panel-header "Guides" at bounding box center [185, 426] width 243 height 29
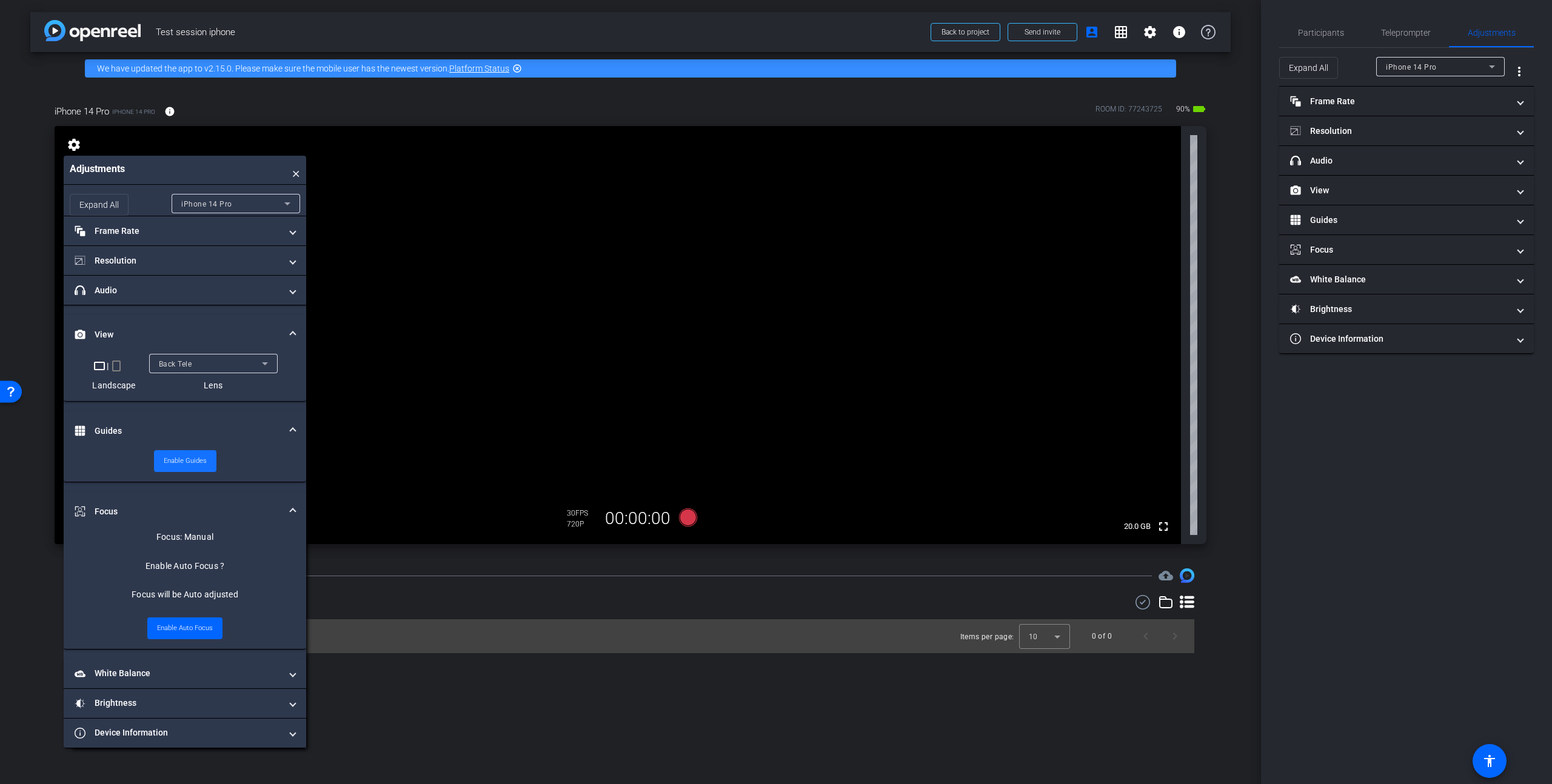
click at [176, 464] on span "Enable Guides" at bounding box center [185, 461] width 43 height 19
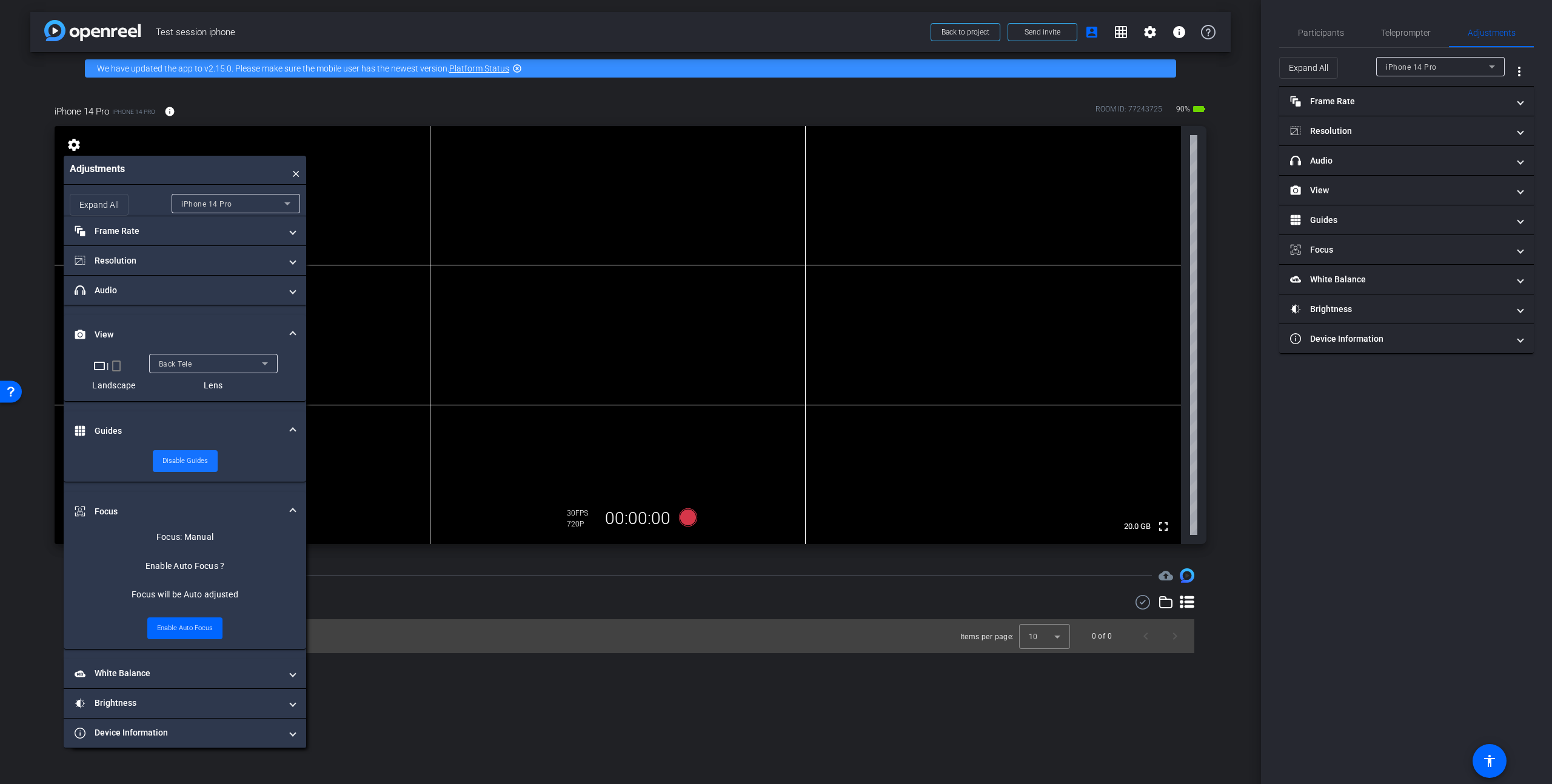
click at [176, 464] on span "Disable Guides" at bounding box center [185, 461] width 45 height 19
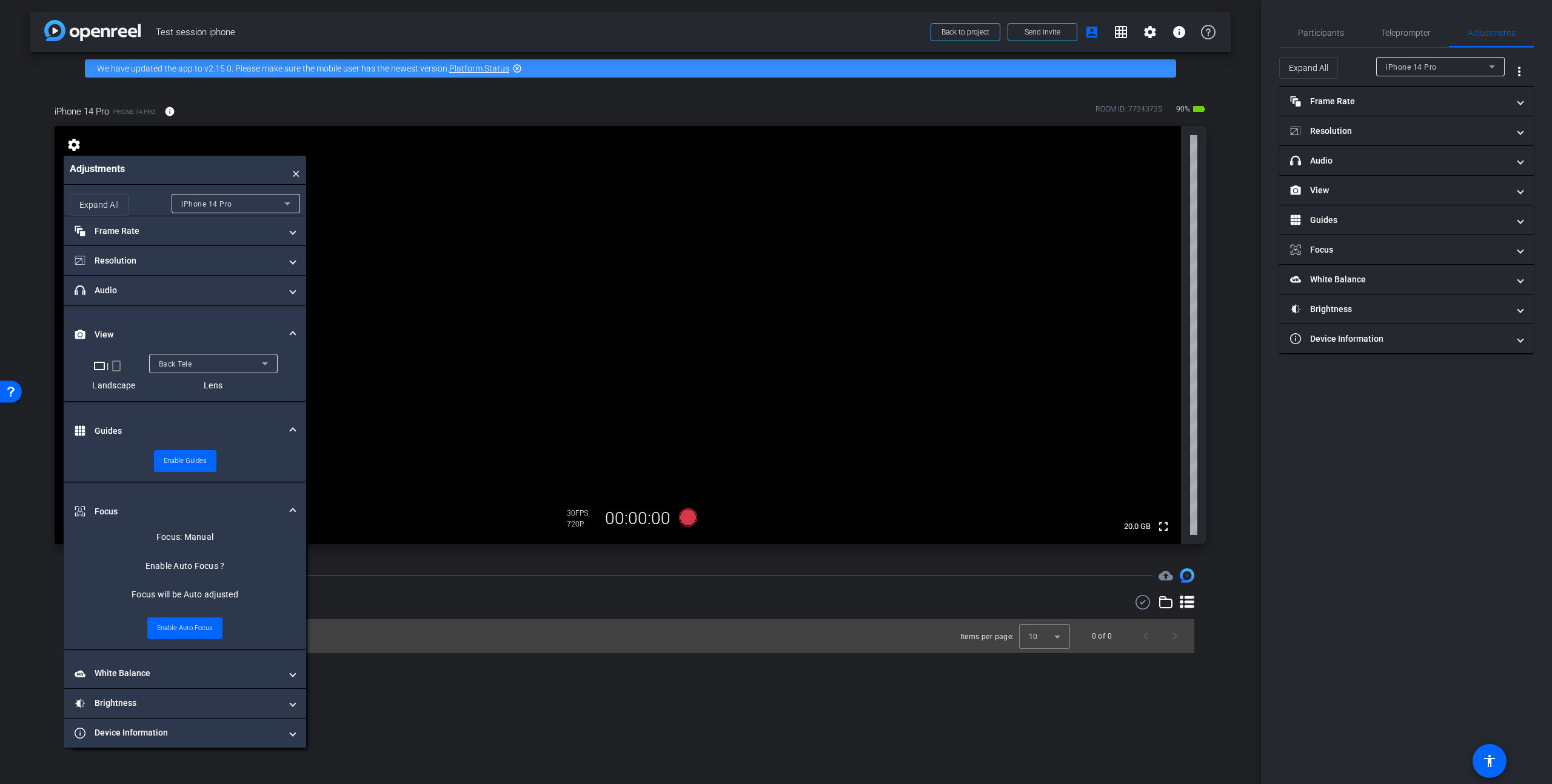
click at [293, 333] on span at bounding box center [292, 335] width 4 height 12
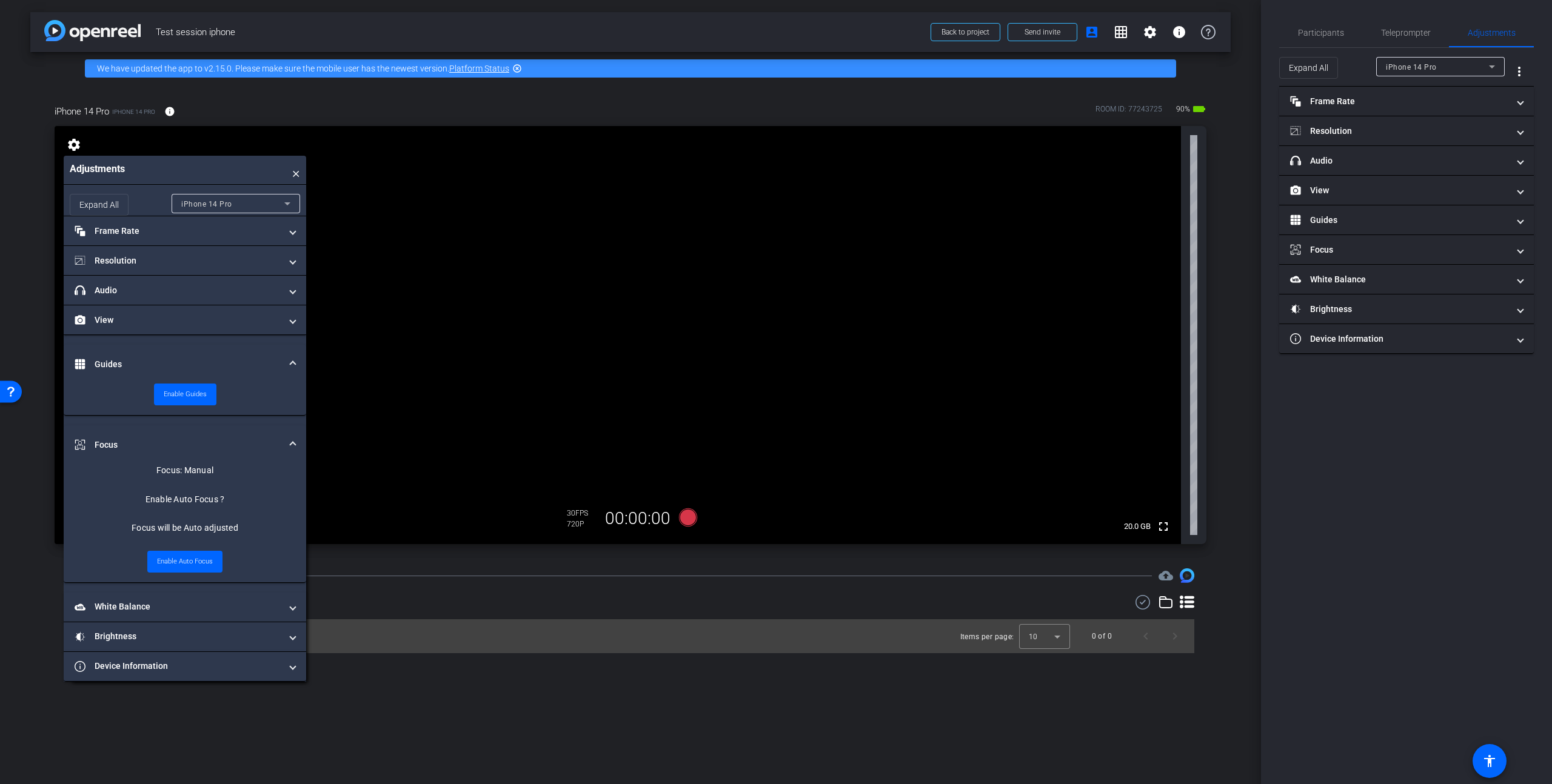
click at [291, 364] on span at bounding box center [292, 365] width 4 height 12
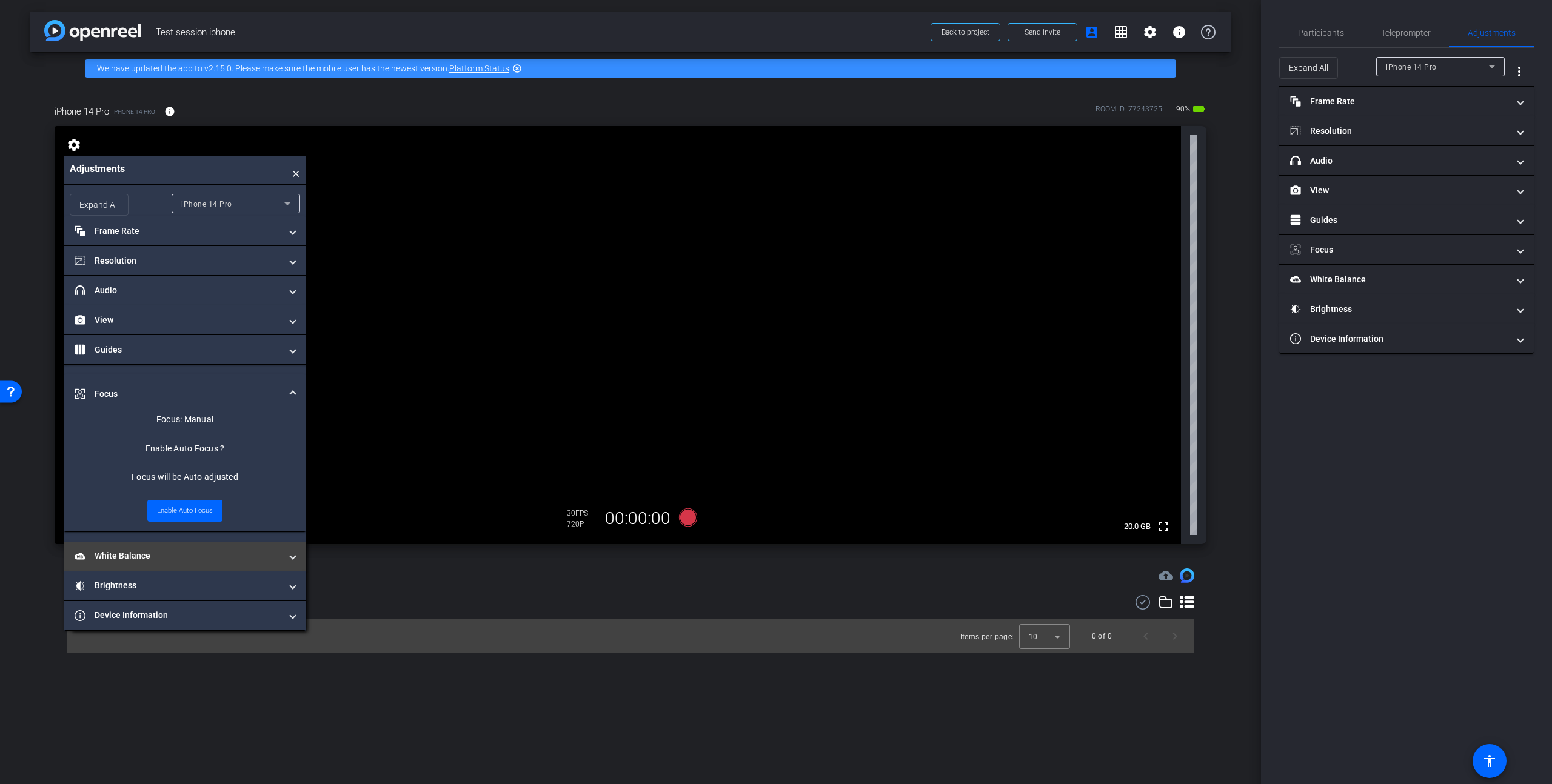
click at [244, 552] on mat-panel-title "White Balance White Balance" at bounding box center [177, 556] width 206 height 12
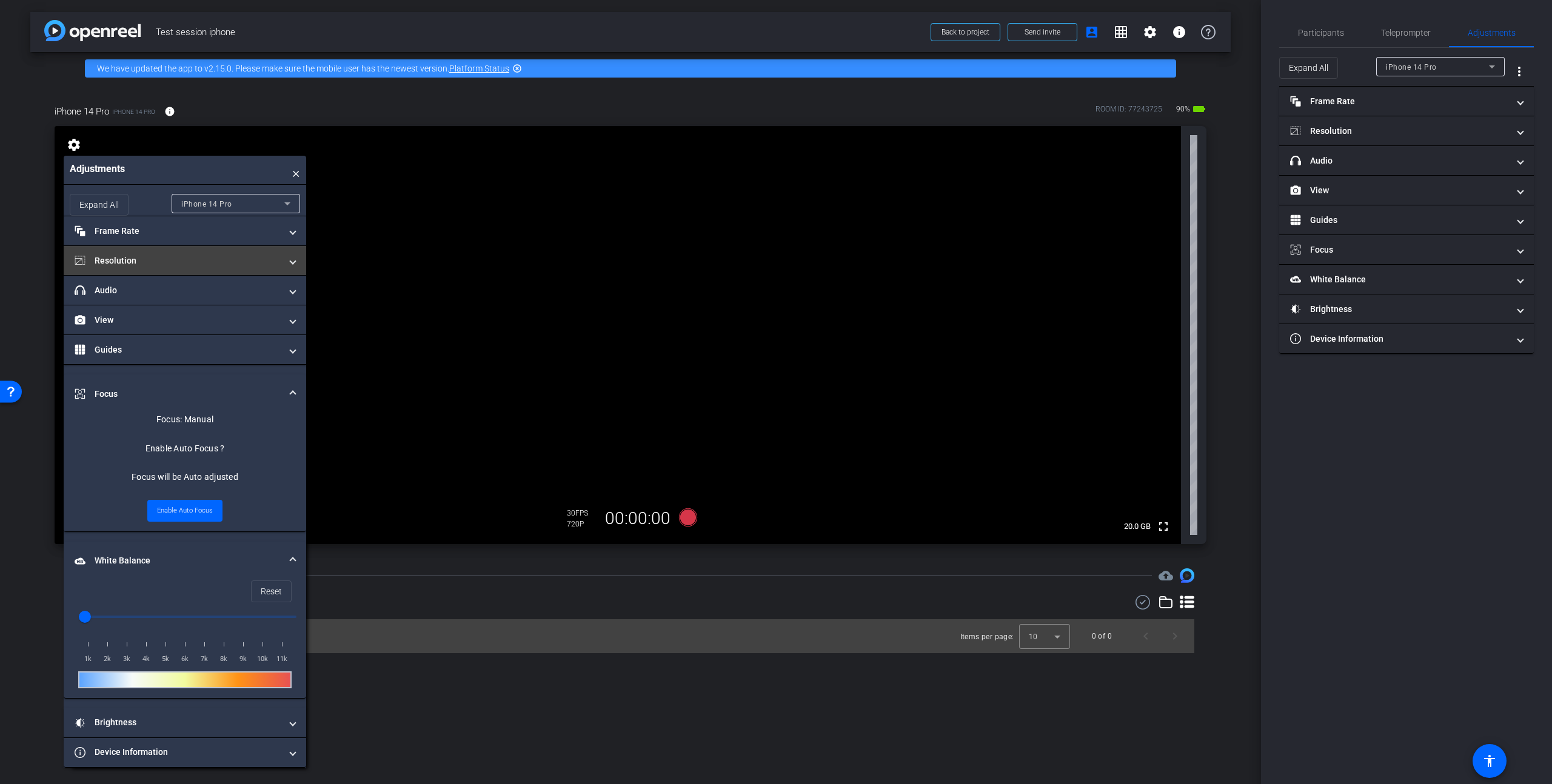
click at [203, 260] on mat-panel-title "Resolution" at bounding box center [177, 260] width 206 height 12
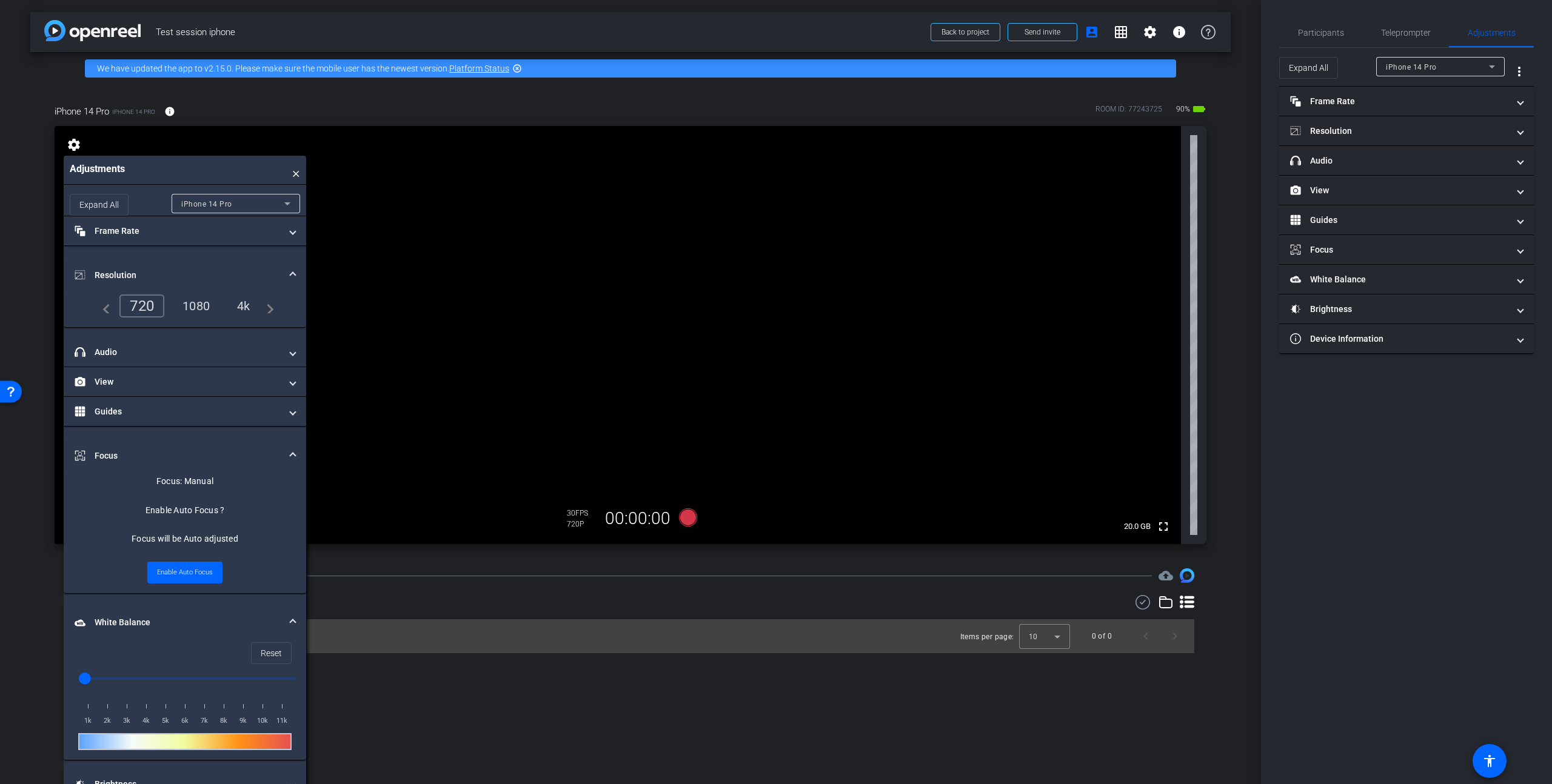
click at [243, 304] on div "4k" at bounding box center [244, 305] width 32 height 20
click at [293, 237] on span at bounding box center [292, 231] width 4 height 12
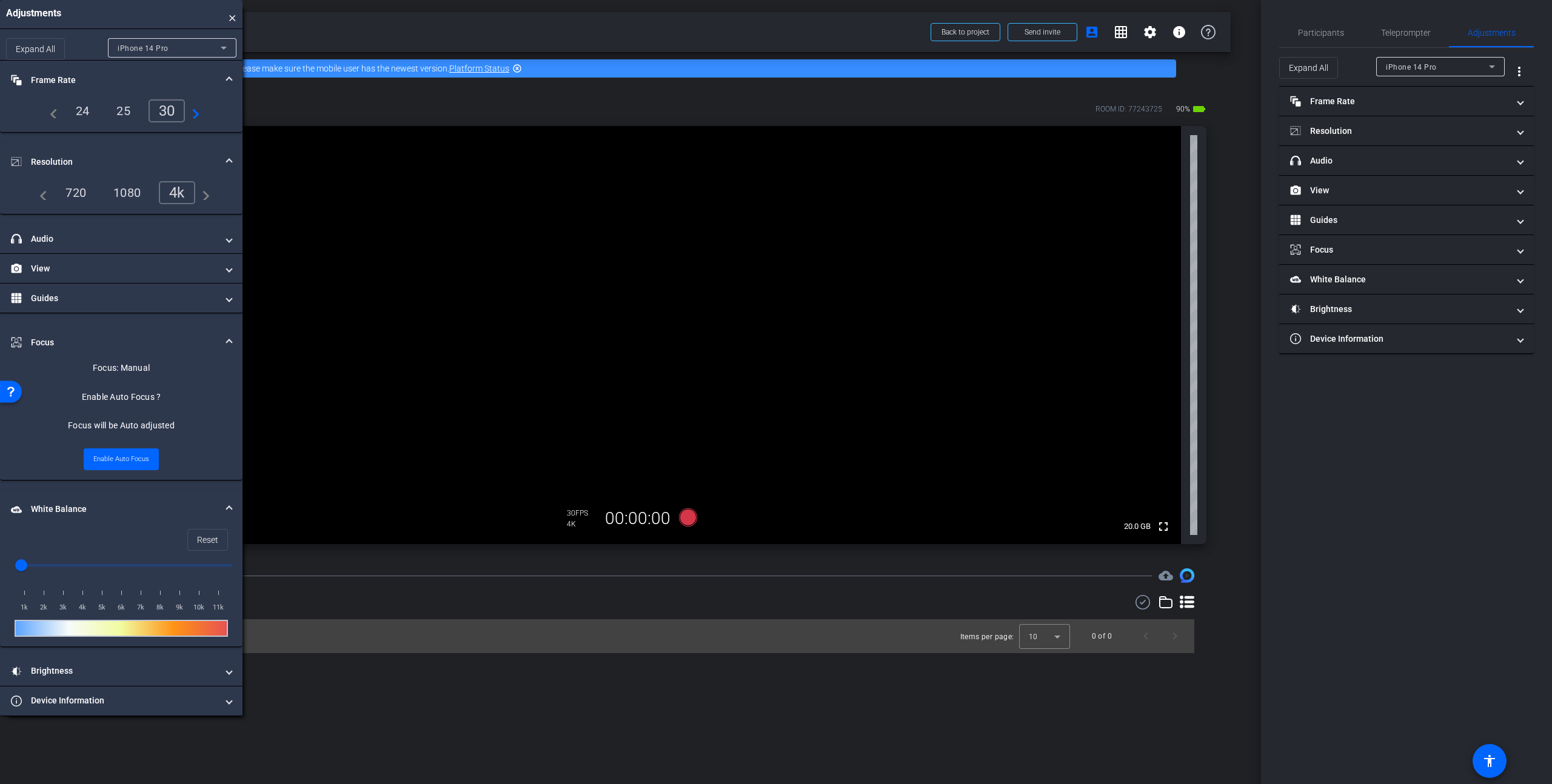
drag, startPoint x: 213, startPoint y: 169, endPoint x: 79, endPoint y: -11, distance: 224.4
click at [79, 0] on html "Accessibility Screen-Reader Guide, Feedback, and Issue Reporting | New window m…" at bounding box center [776, 392] width 1552 height 784
click at [689, 517] on icon at bounding box center [688, 517] width 19 height 19
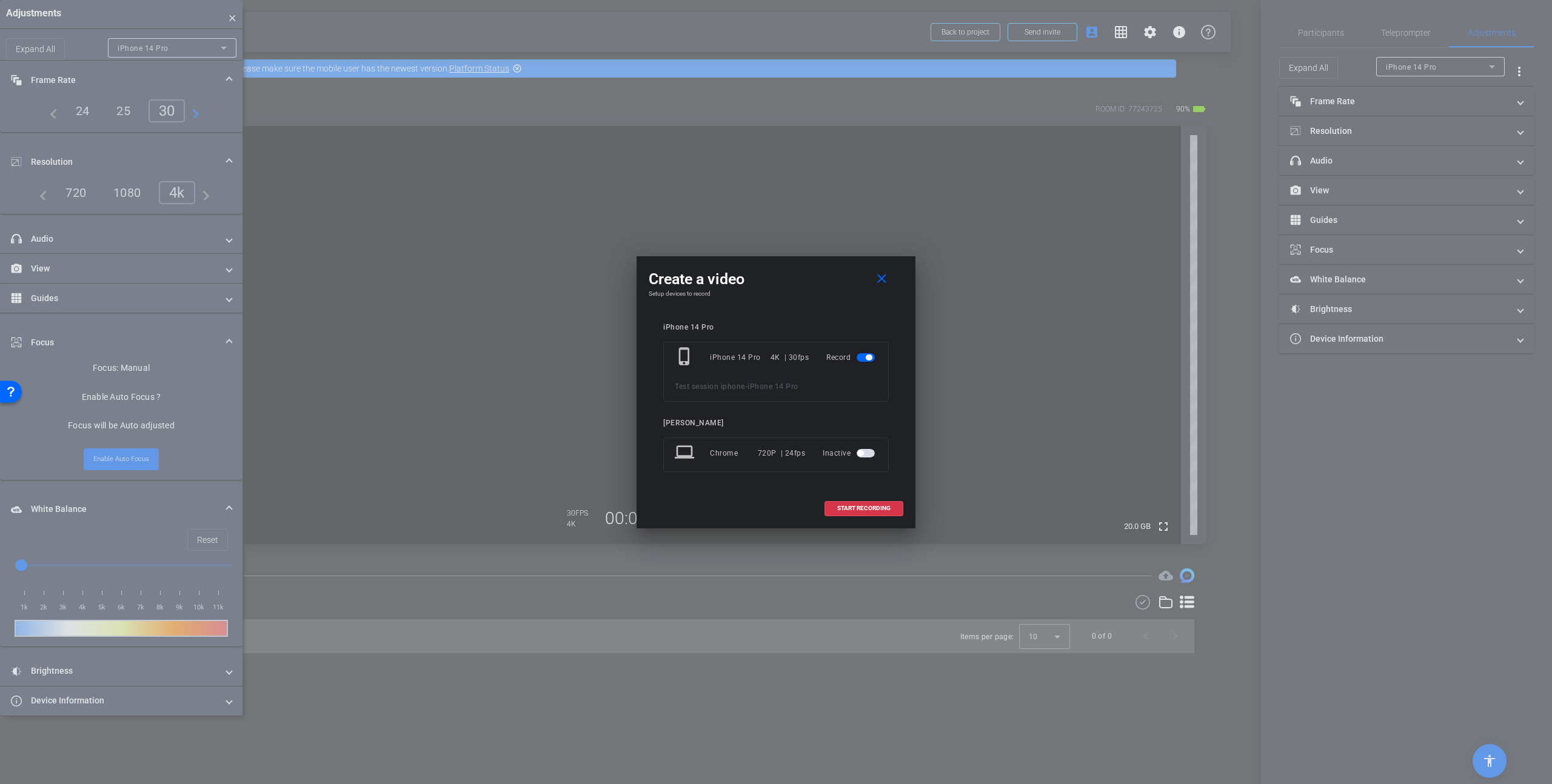
click at [867, 453] on span "button" at bounding box center [866, 454] width 19 height 9
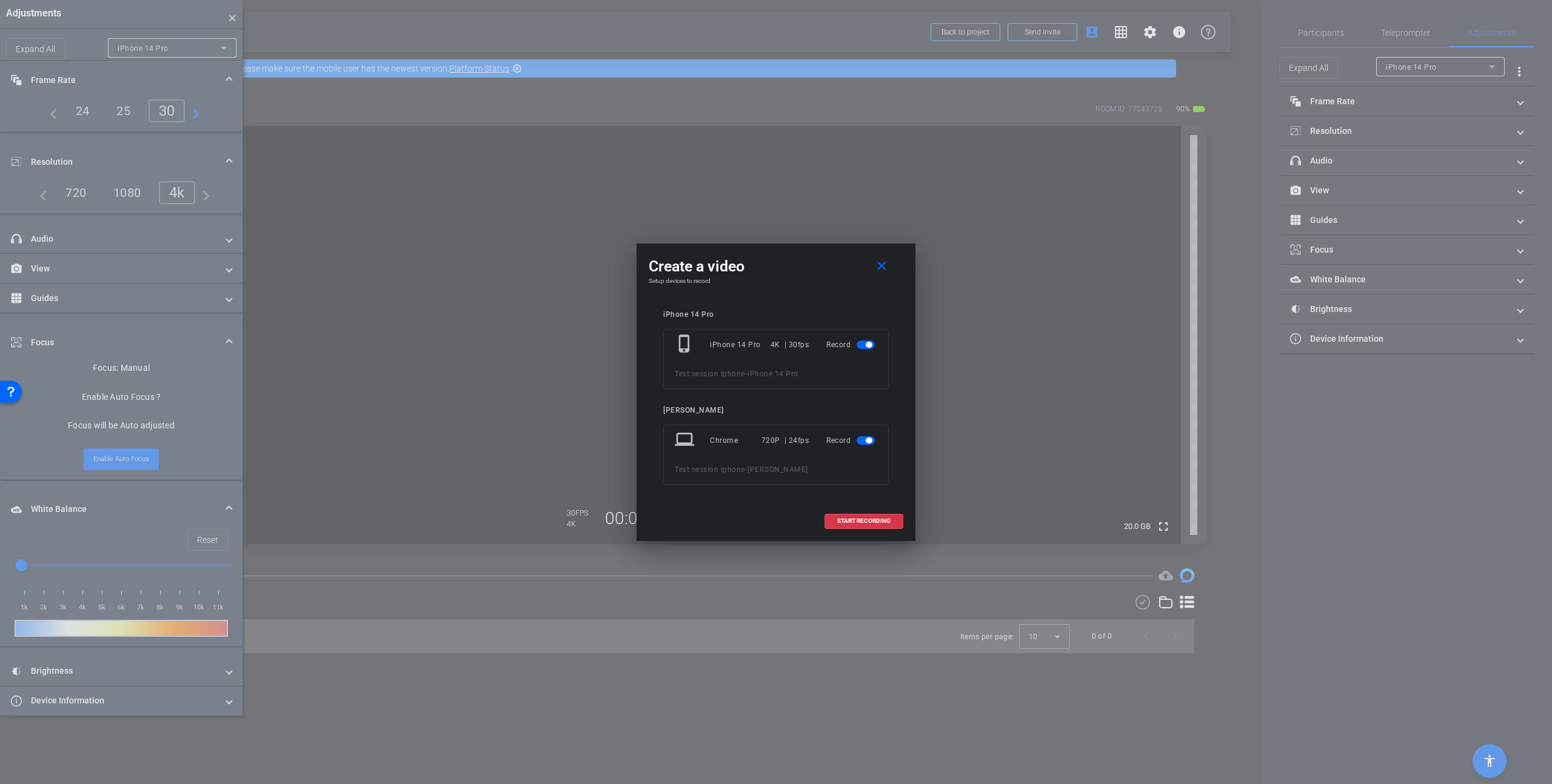
click at [869, 441] on span "button" at bounding box center [868, 441] width 6 height 6
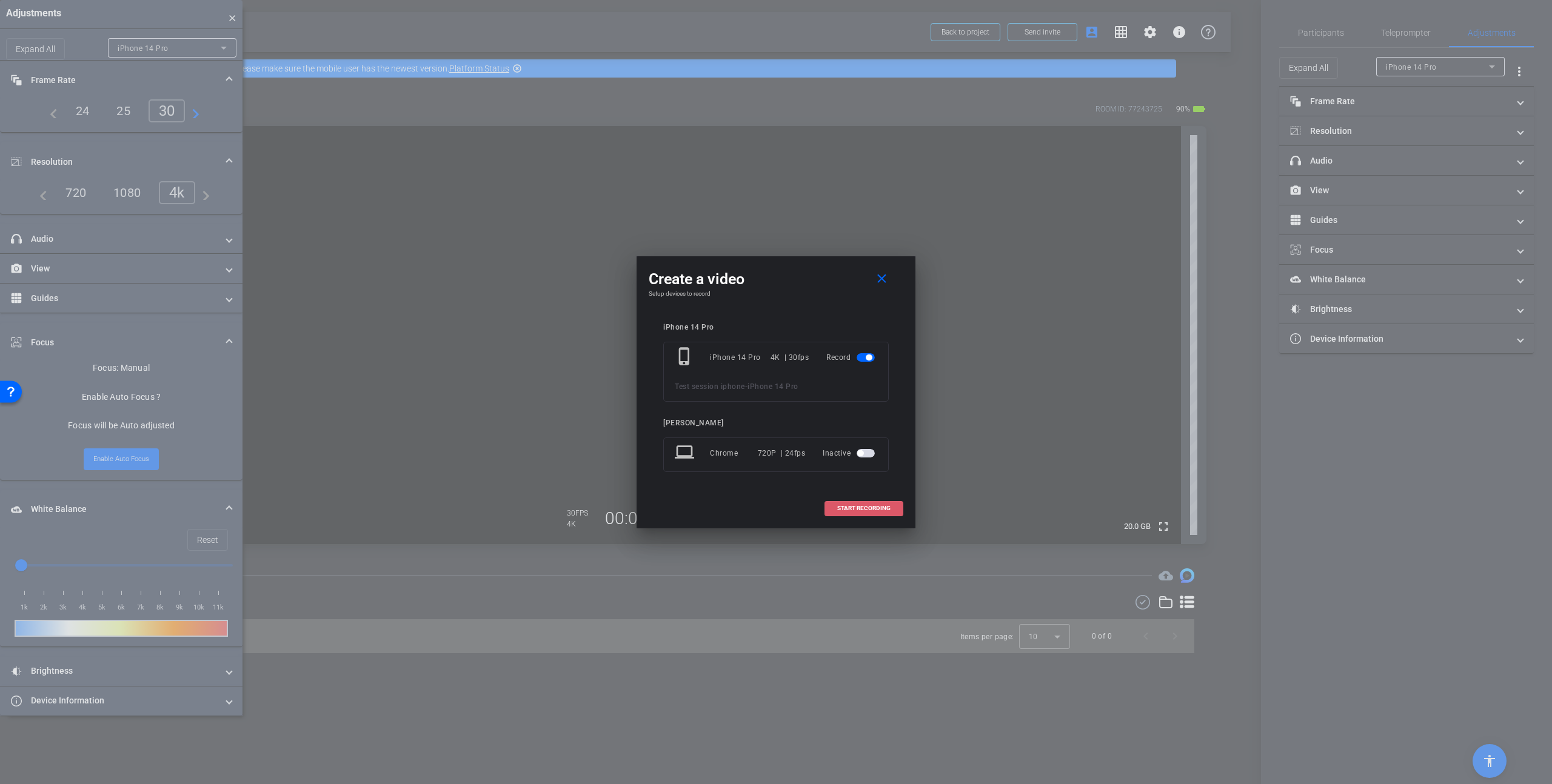
click at [865, 506] on span "START RECORDING" at bounding box center [864, 509] width 53 height 6
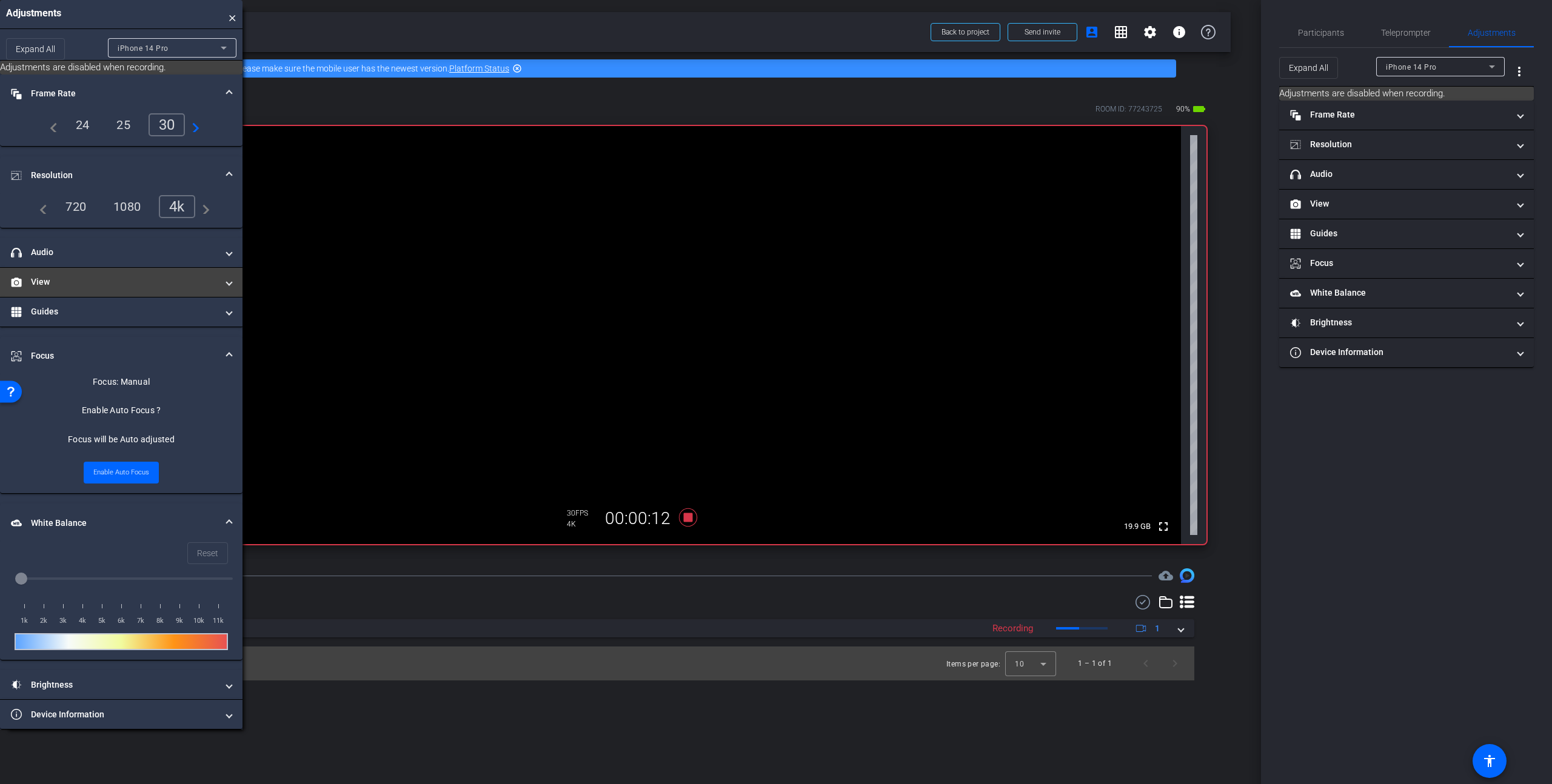
click at [118, 279] on mat-panel-title "View" at bounding box center [113, 282] width 206 height 12
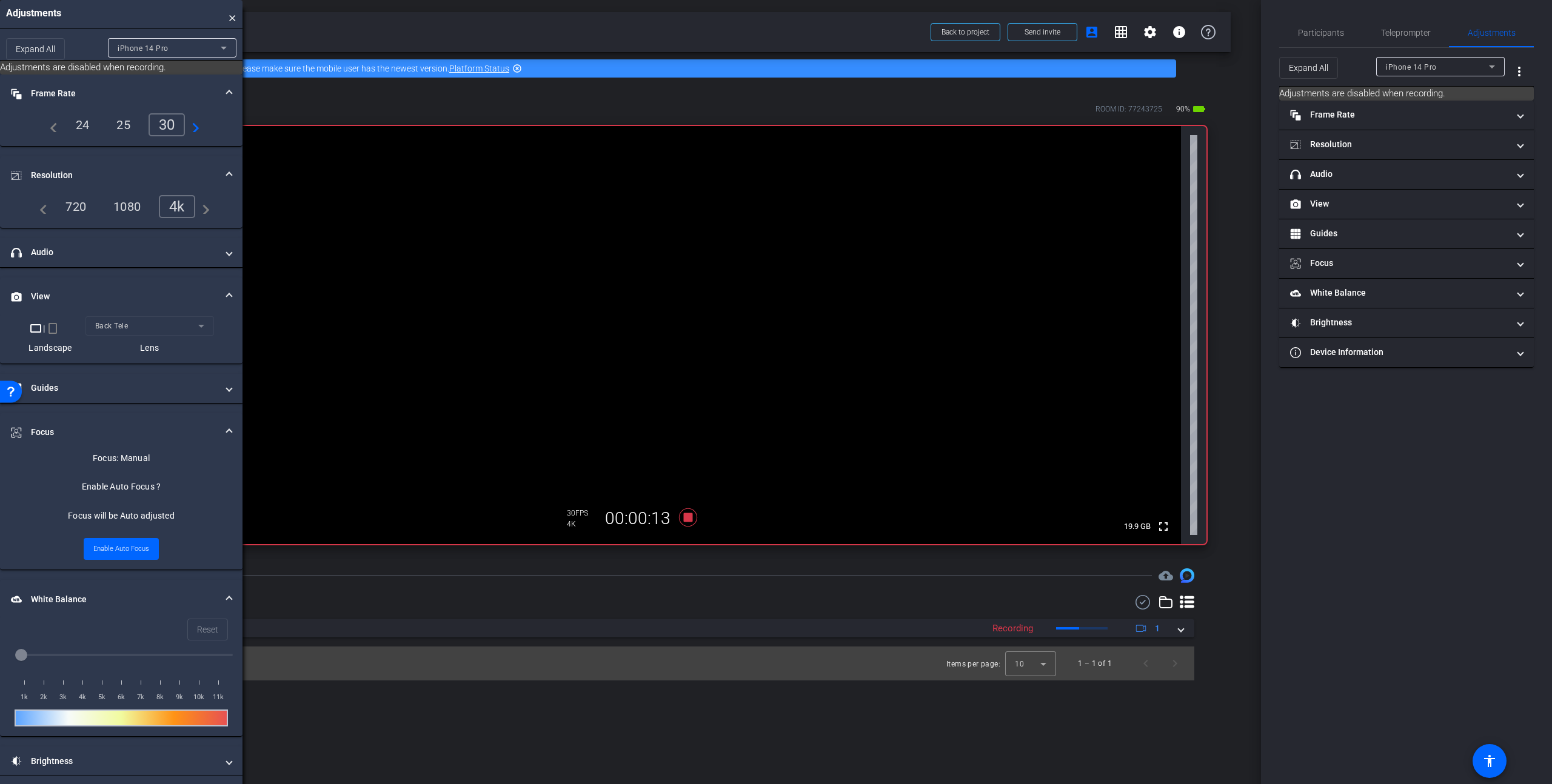
click at [147, 333] on mat-form-field "Back Tele" at bounding box center [150, 326] width 129 height 19
click at [206, 328] on mat-form-field "Back Tele" at bounding box center [150, 326] width 129 height 19
click at [689, 516] on icon at bounding box center [688, 517] width 19 height 19
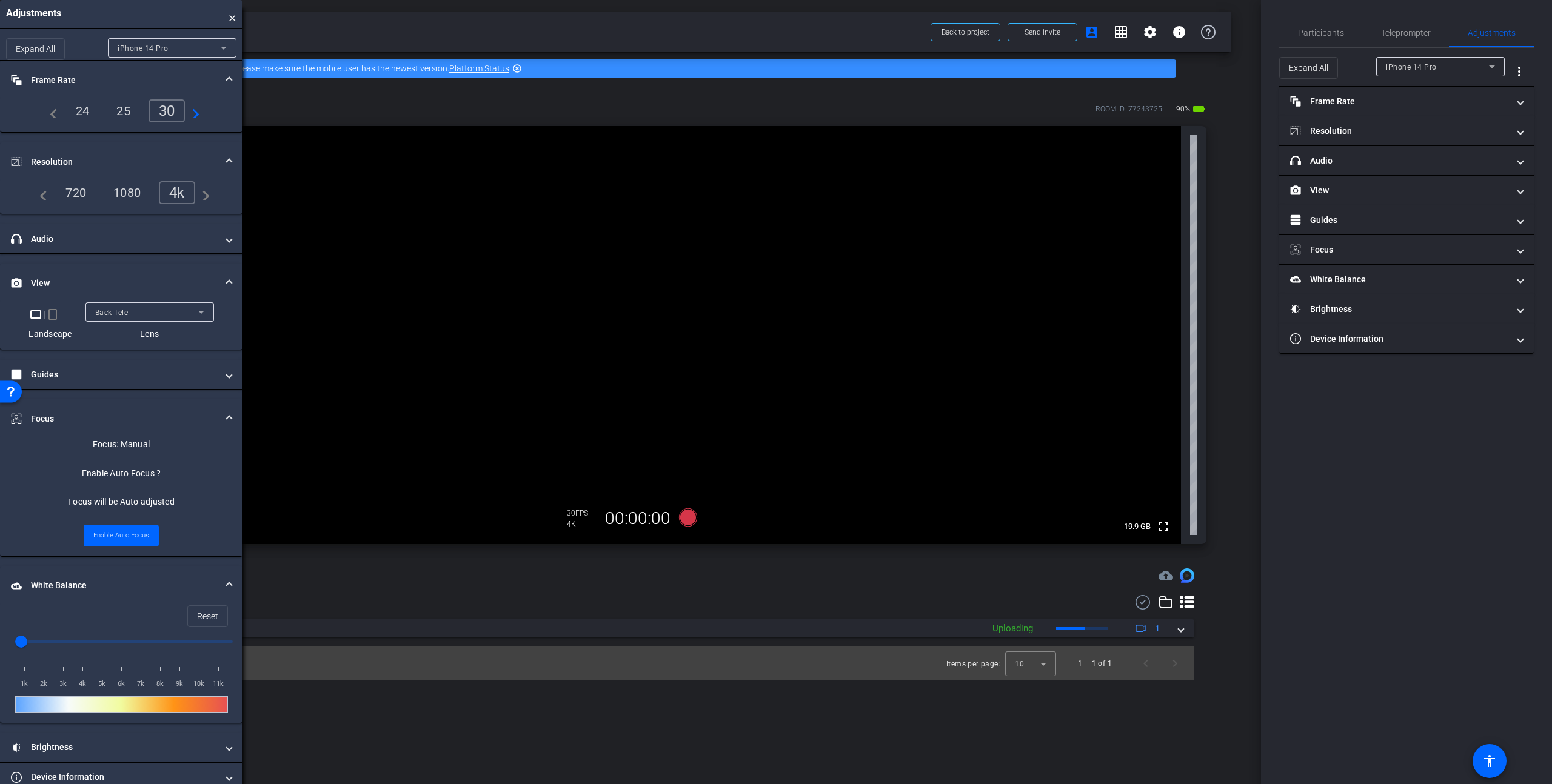
click at [577, 369] on video at bounding box center [617, 335] width 1126 height 418
click at [94, 246] on mat-expansion-panel-header "headphone icon Audio" at bounding box center [121, 238] width 243 height 29
